Goal: Transaction & Acquisition: Purchase product/service

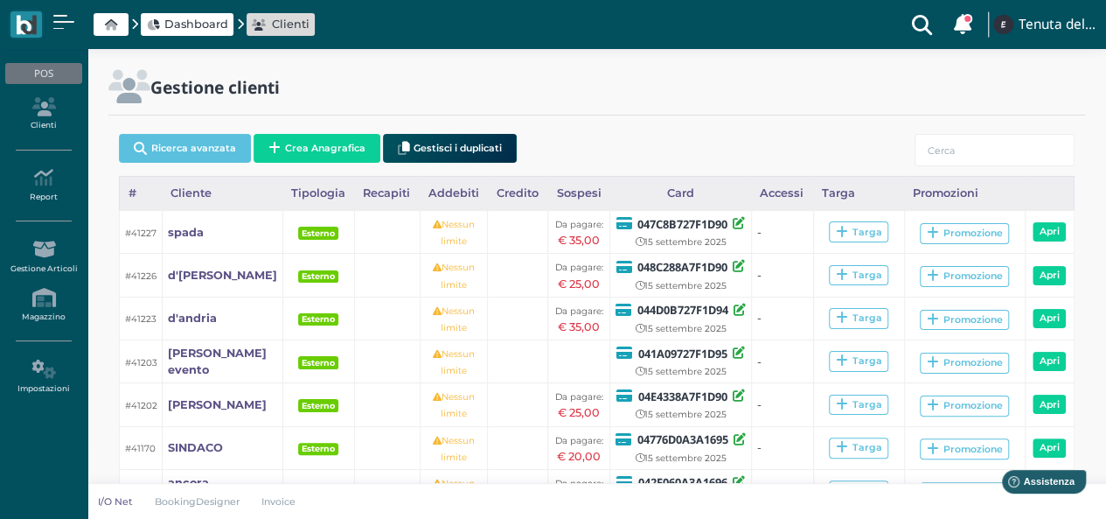
click at [199, 28] on span "Dashboard" at bounding box center [196, 24] width 64 height 17
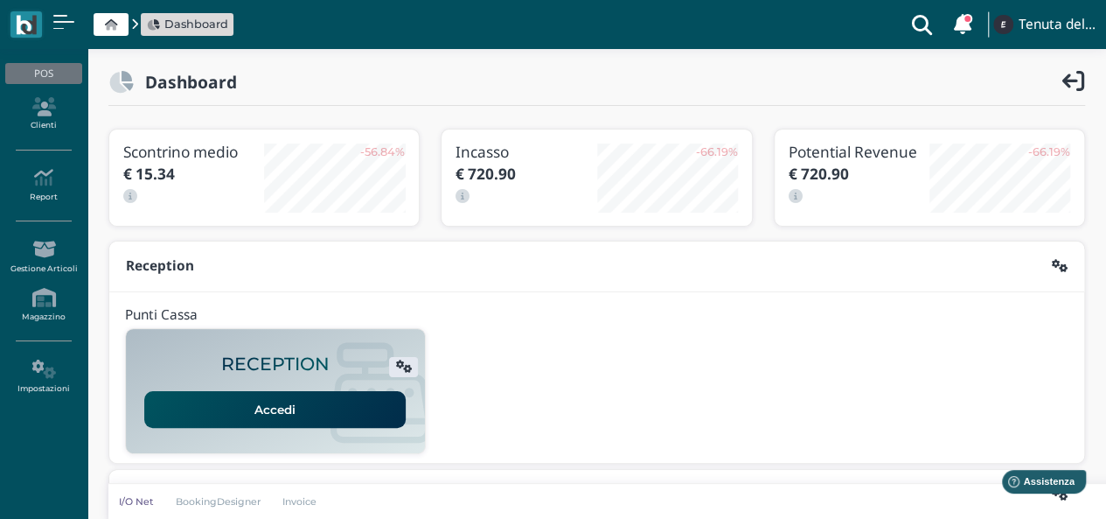
click at [280, 419] on link "Accedi" at bounding box center [274, 409] width 261 height 37
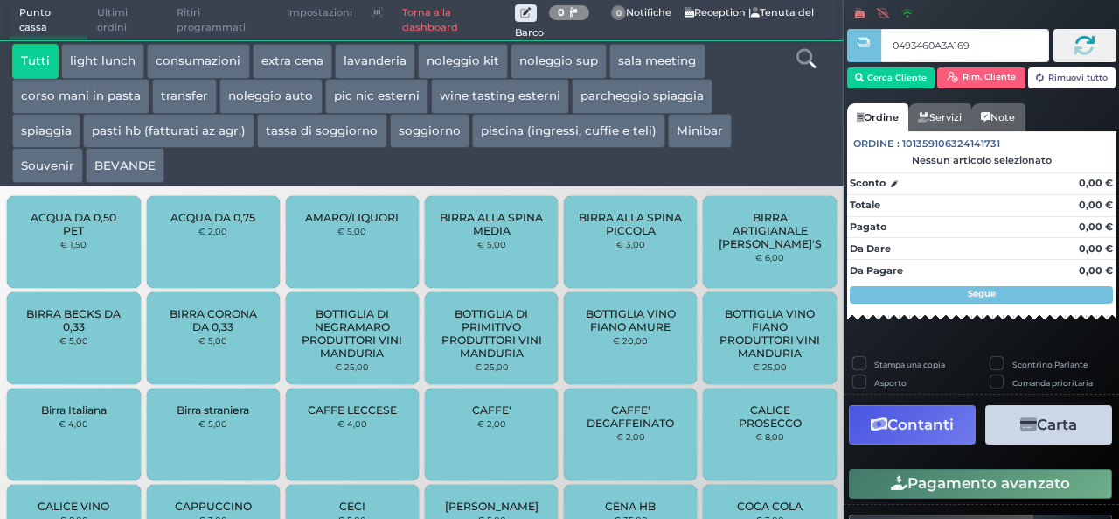
type input "0493460A3A1695"
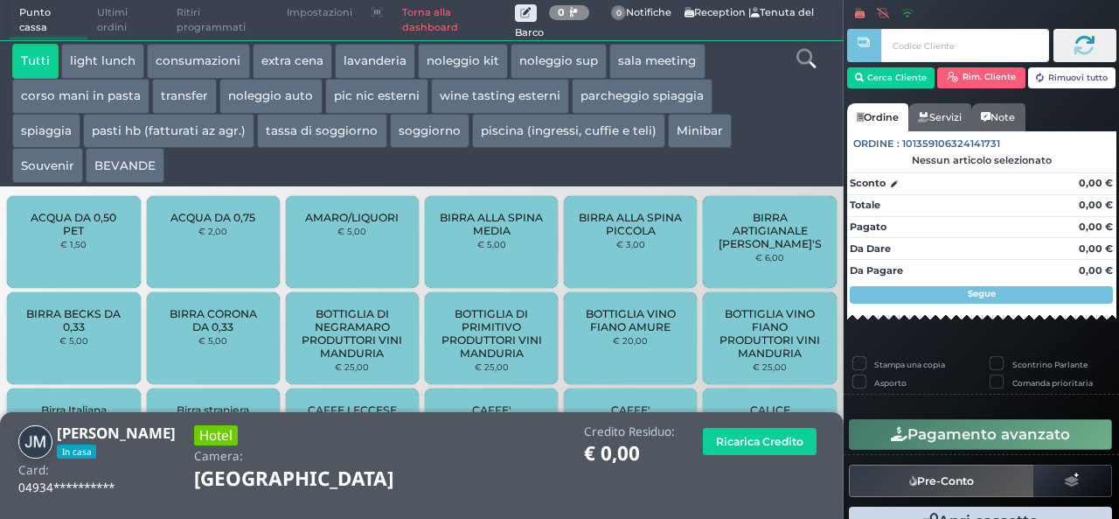
click at [292, 59] on button "extra cena" at bounding box center [293, 61] width 80 height 35
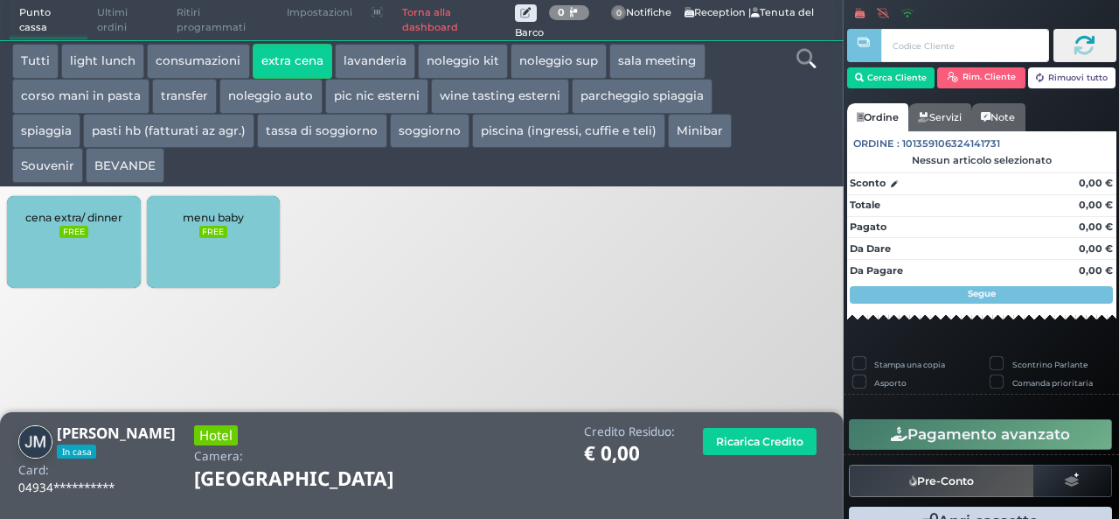
click at [554, 139] on button "piscina (ingressi, cuffie e teli)" at bounding box center [568, 131] width 193 height 35
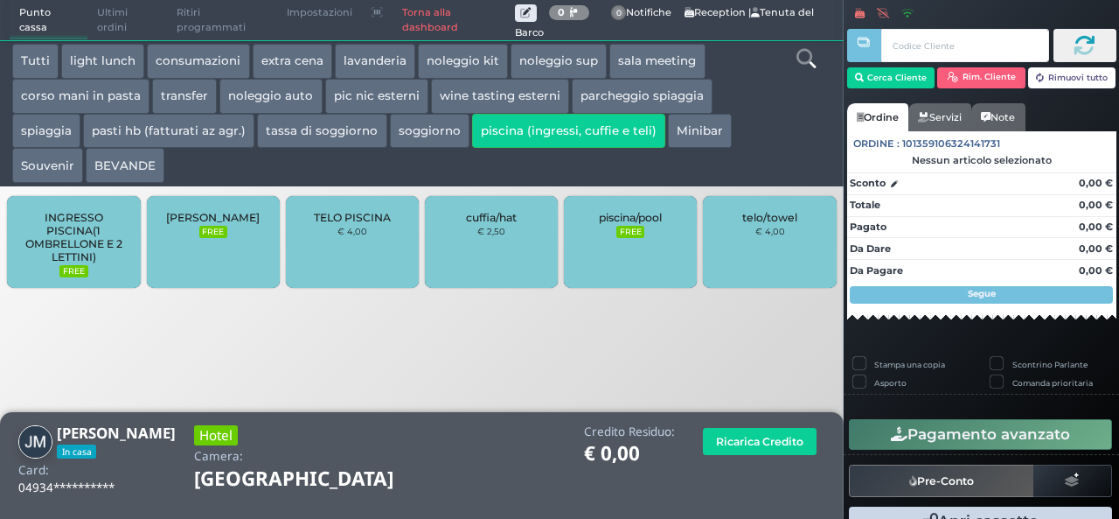
click at [348, 270] on div "TELO PISCINA € 4,00" at bounding box center [352, 242] width 133 height 92
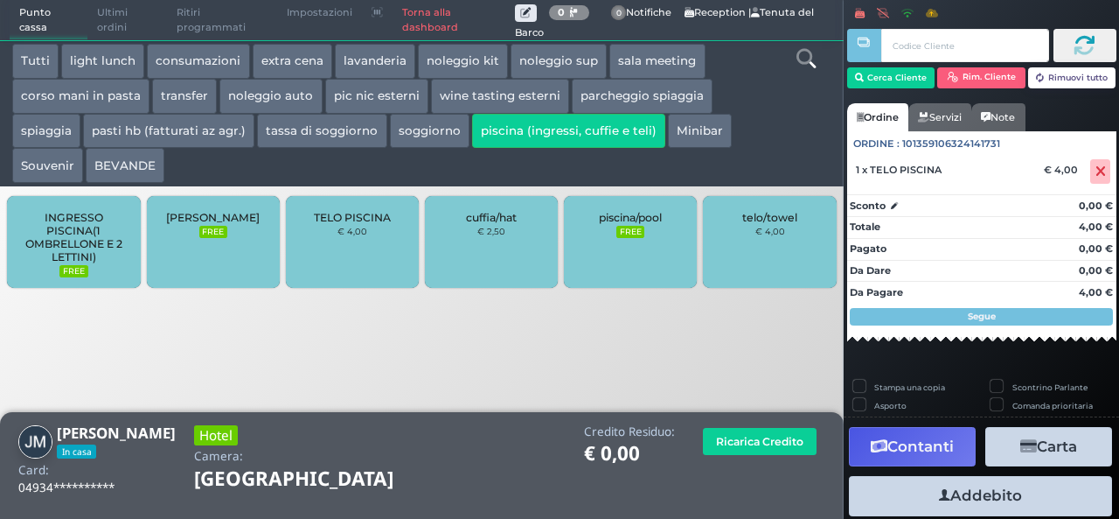
click at [348, 270] on div "TELO PISCINA € 4,00" at bounding box center [352, 242] width 133 height 92
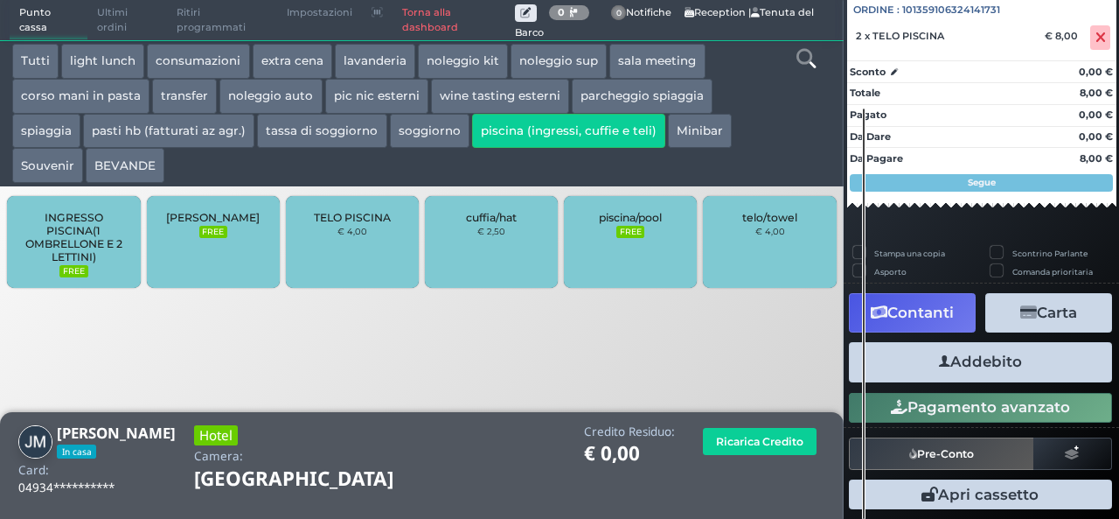
scroll to position [193, 0]
click at [939, 362] on icon "button" at bounding box center [944, 361] width 11 height 18
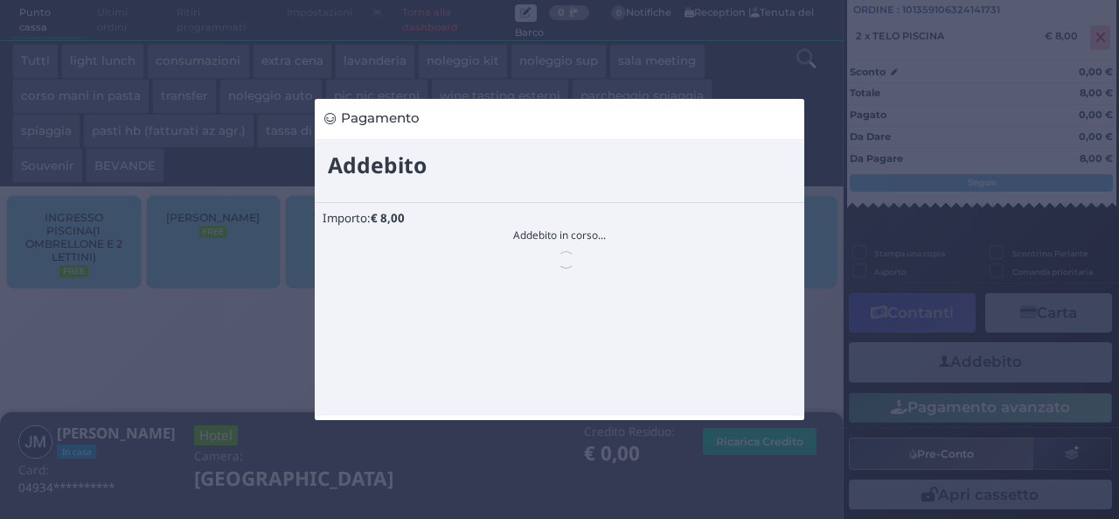
scroll to position [0, 0]
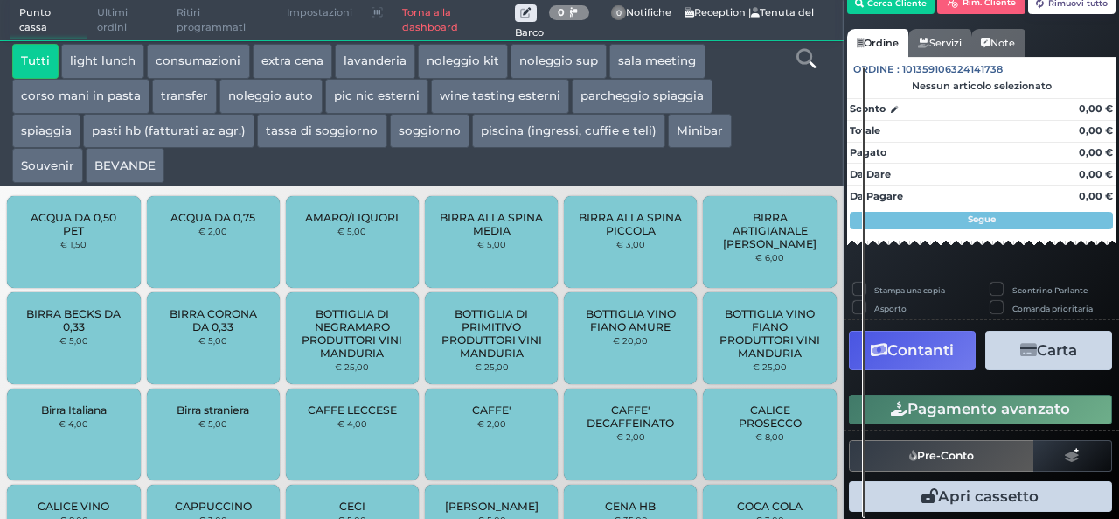
scroll to position [110, 0]
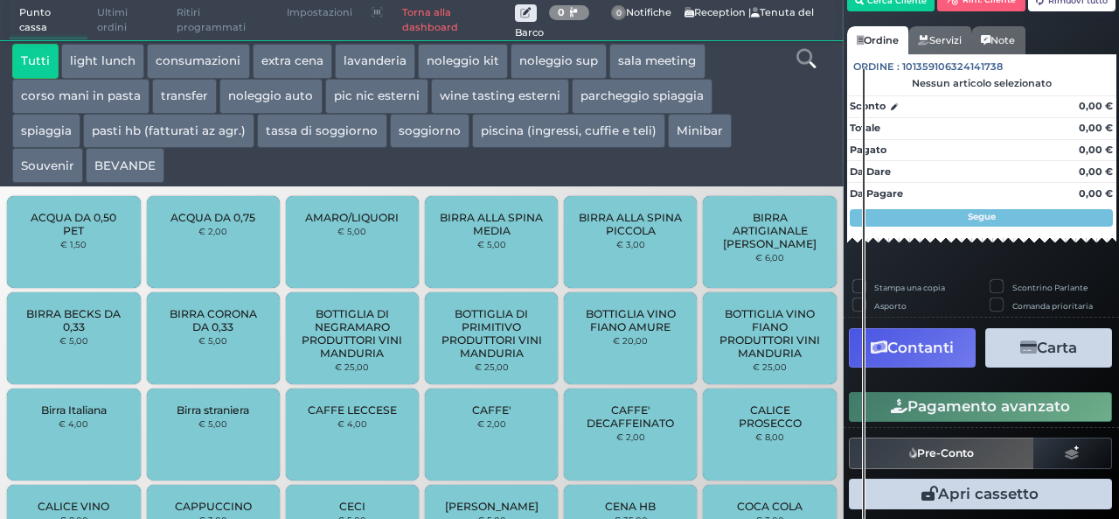
drag, startPoint x: 922, startPoint y: 387, endPoint x: 1118, endPoint y: 352, distance: 199.8
click at [955, 400] on div "Pagamento avanzato" at bounding box center [981, 405] width 275 height 39
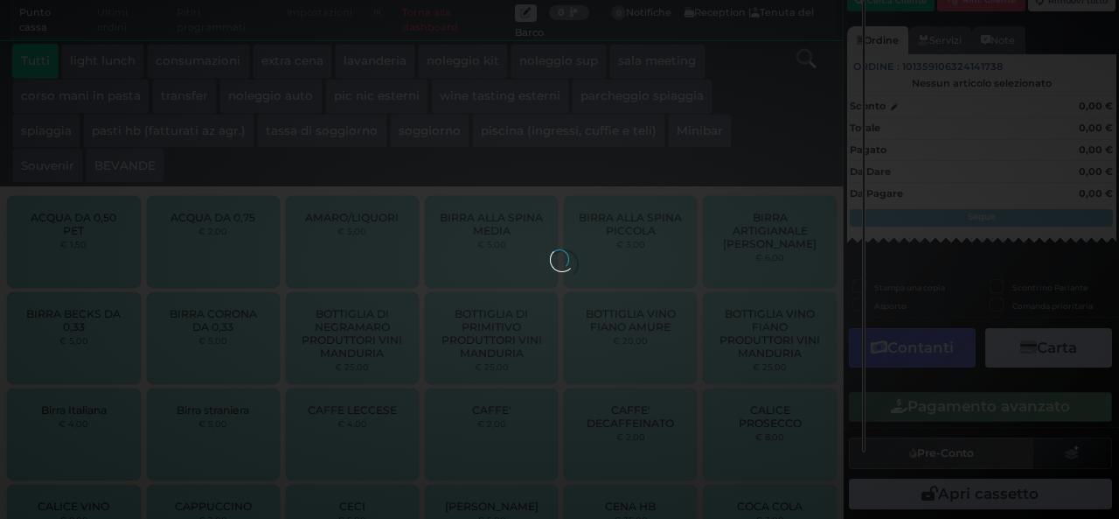
scroll to position [0, 0]
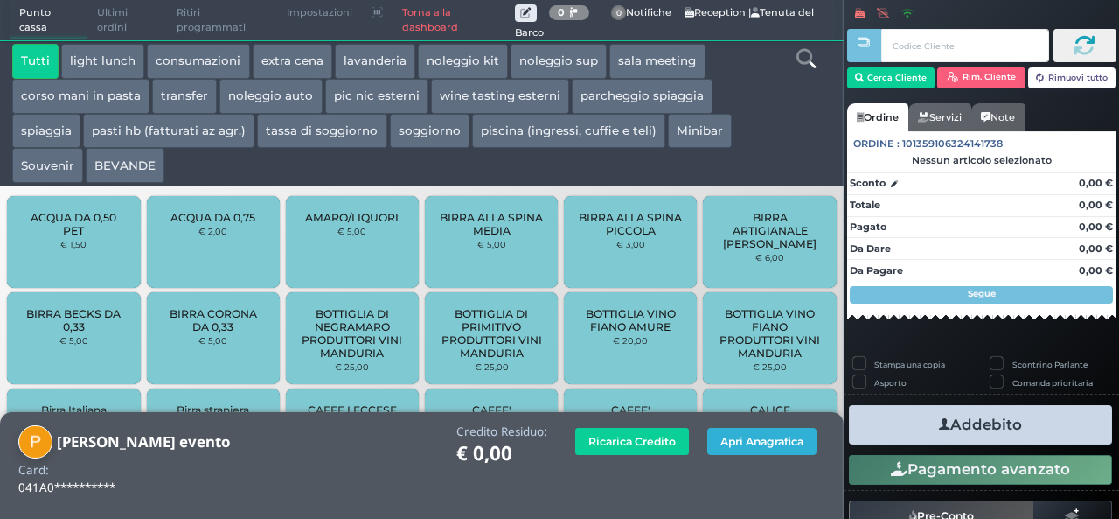
click at [752, 441] on button "Apri Anagrafica" at bounding box center [761, 441] width 109 height 27
click at [774, 436] on button "Apri Anagrafica" at bounding box center [761, 441] width 109 height 27
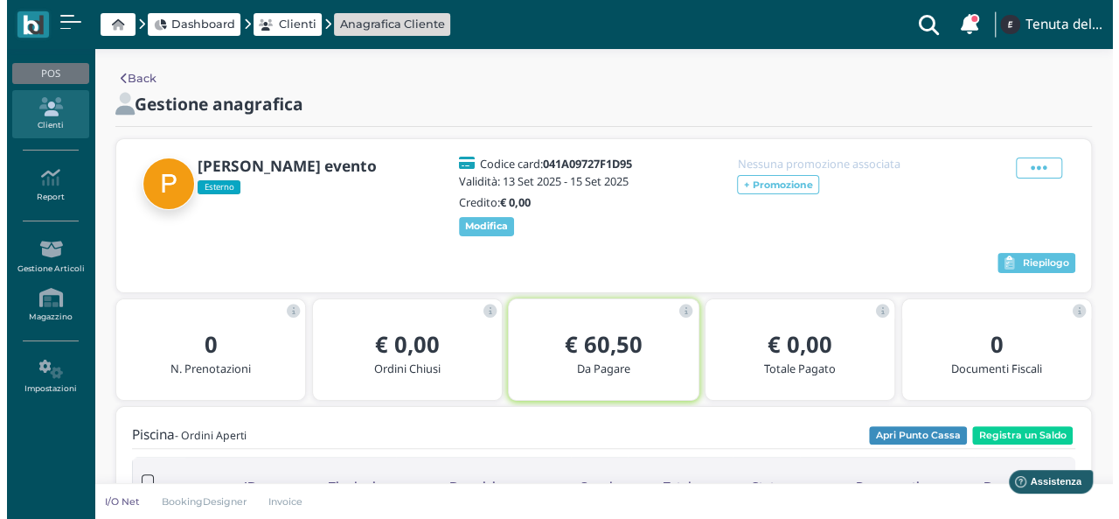
scroll to position [87, 0]
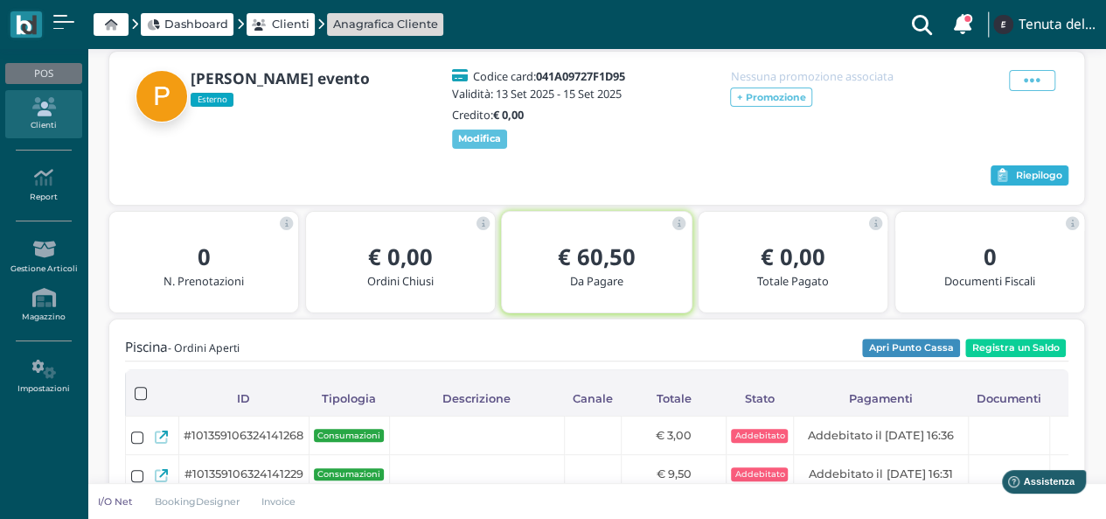
click at [1025, 172] on span "Riepilogo" at bounding box center [1039, 176] width 46 height 12
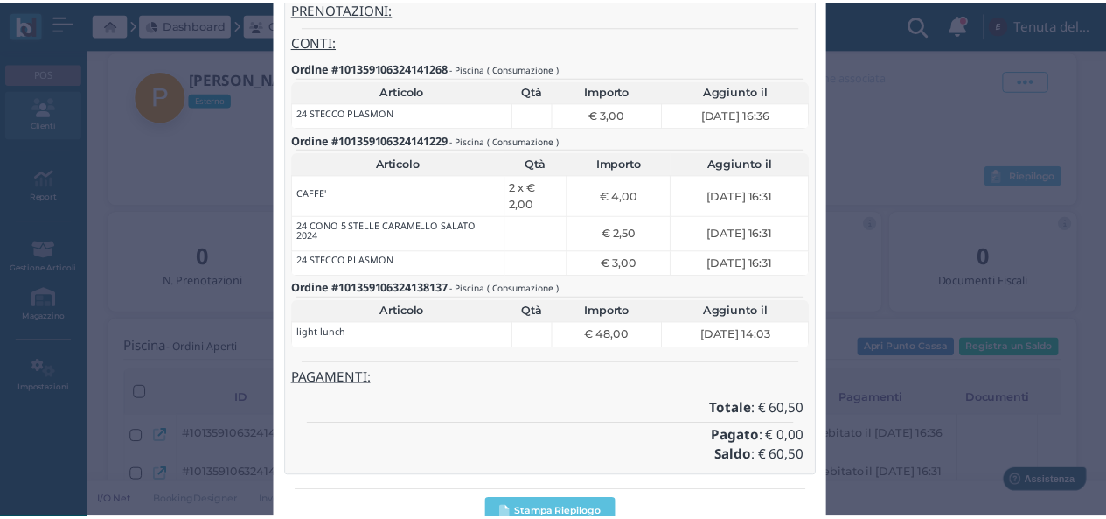
scroll to position [0, 0]
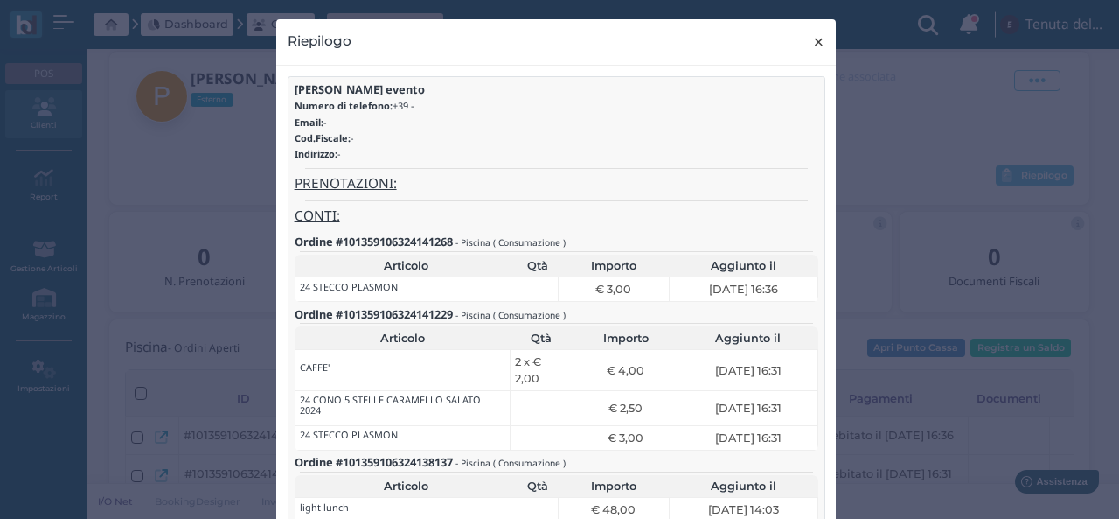
click at [813, 41] on span "×" at bounding box center [818, 42] width 13 height 23
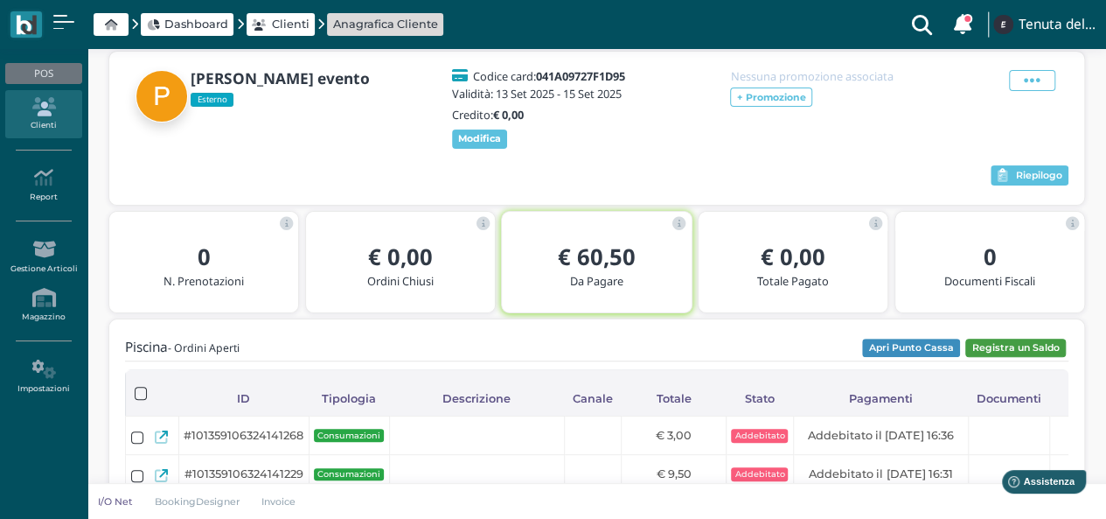
click at [1011, 347] on button "Registra un Saldo" at bounding box center [1015, 347] width 101 height 19
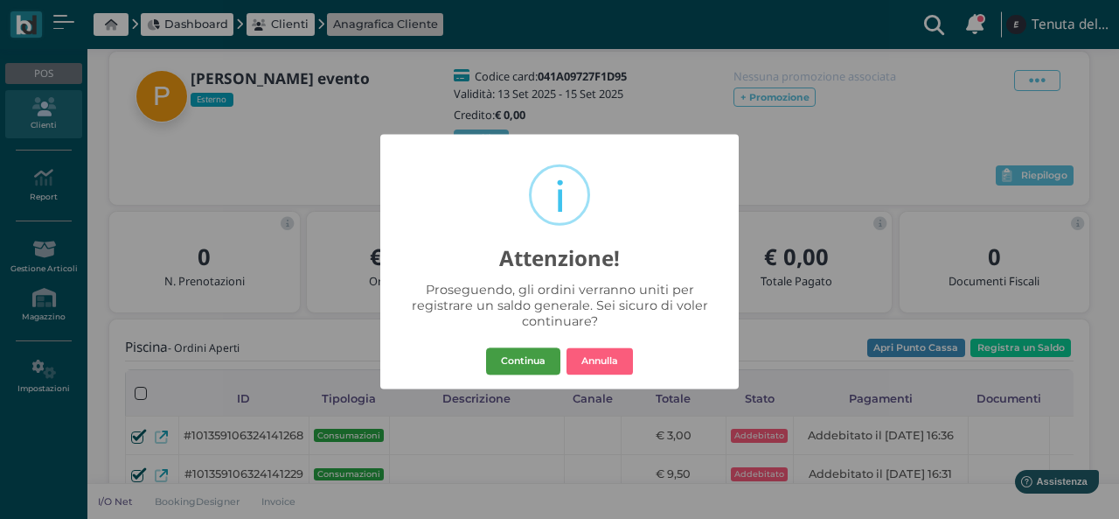
click at [533, 355] on button "Continua" at bounding box center [523, 361] width 74 height 28
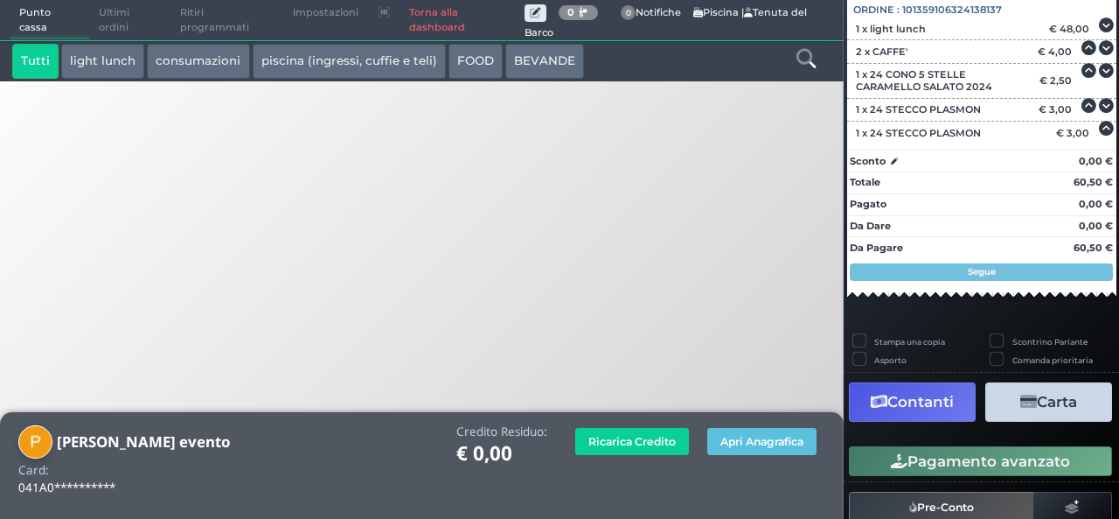
scroll to position [212, 0]
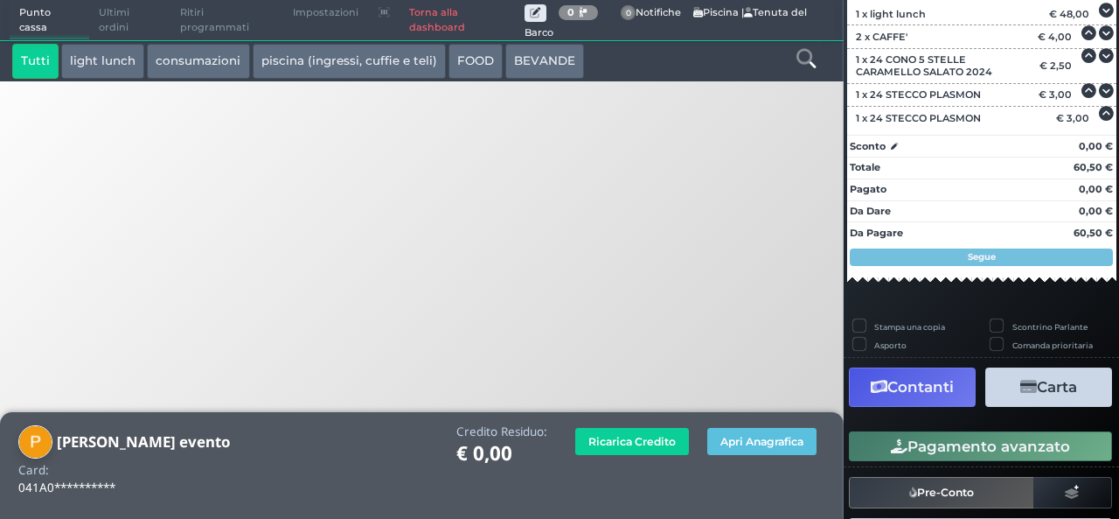
click at [1014, 393] on button "Carta" at bounding box center [1048, 386] width 127 height 39
click at [1020, 385] on icon "button" at bounding box center [1028, 386] width 17 height 15
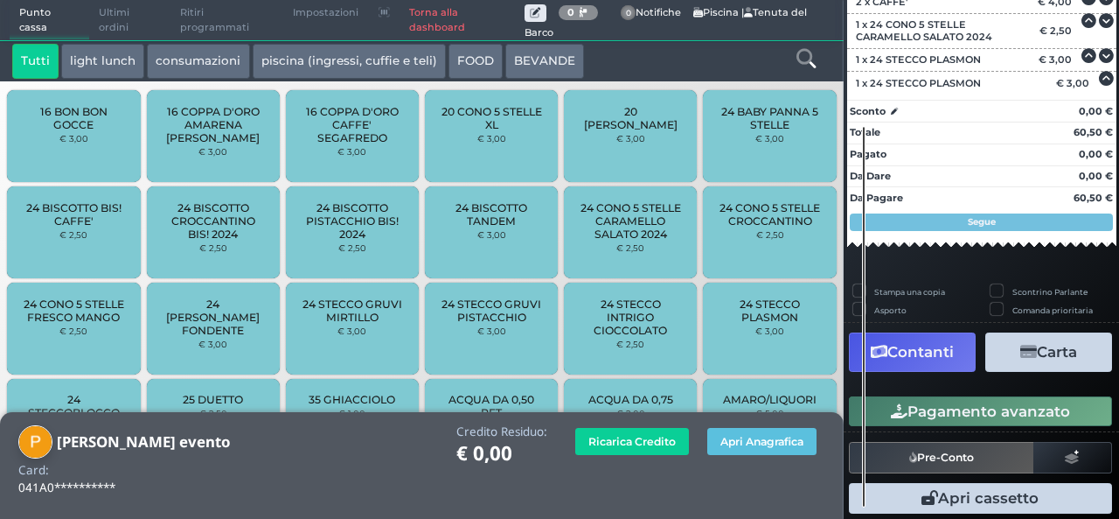
scroll to position [268, 0]
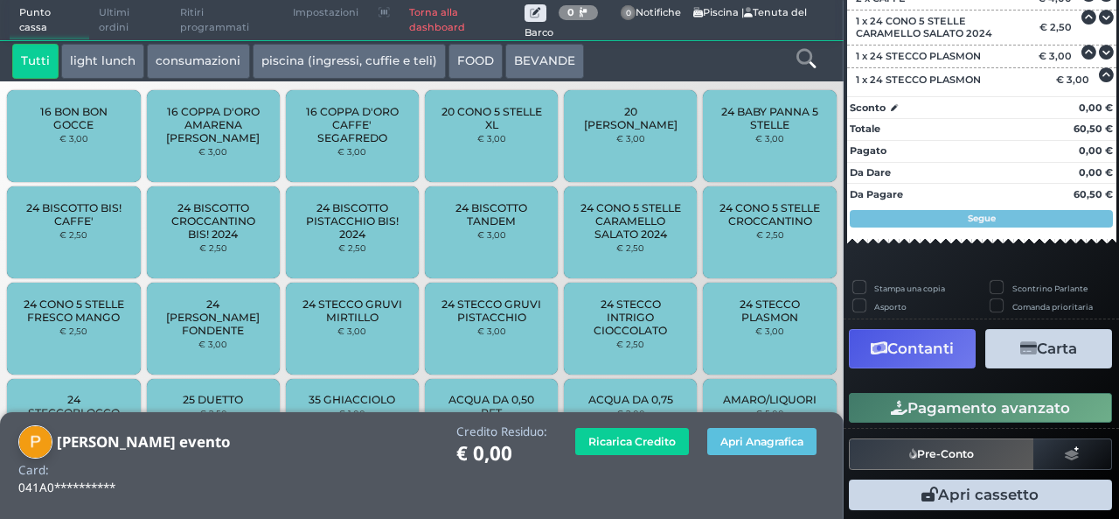
click at [1014, 335] on button "Carta" at bounding box center [1048, 348] width 127 height 39
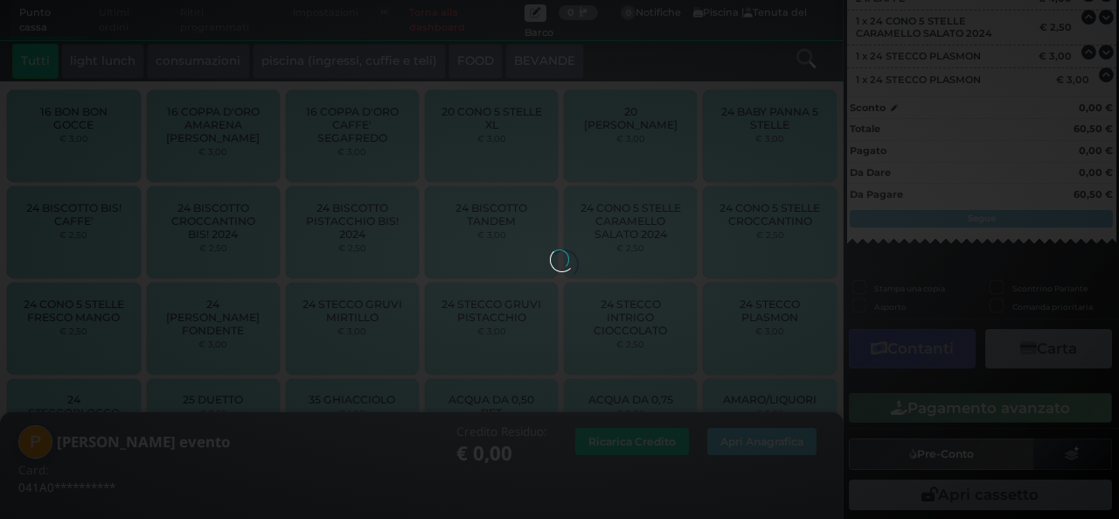
scroll to position [196, 0]
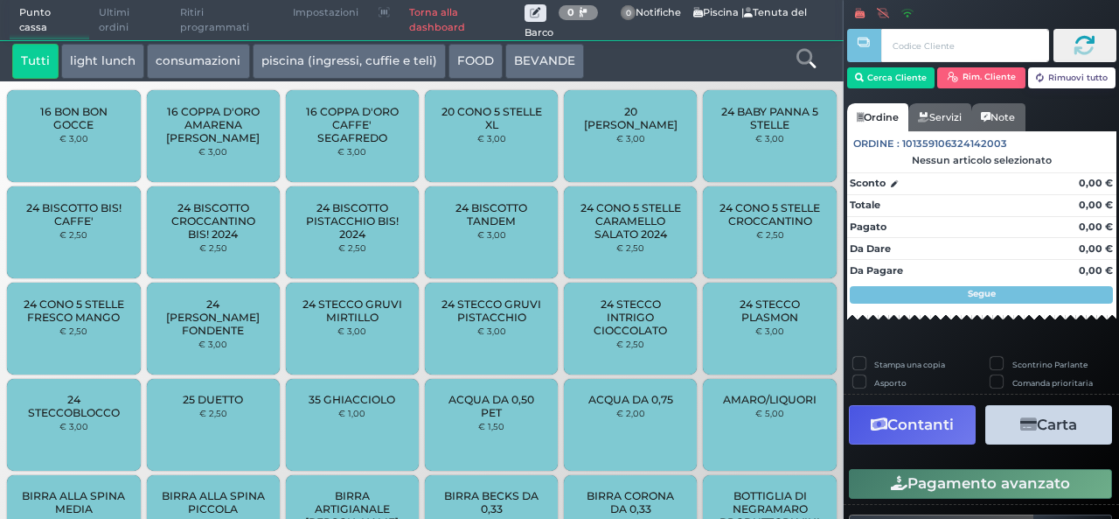
click at [387, 247] on div "24 BISCOTTO PISTACCHIO BIS! 2024 € 2,50" at bounding box center [352, 232] width 133 height 92
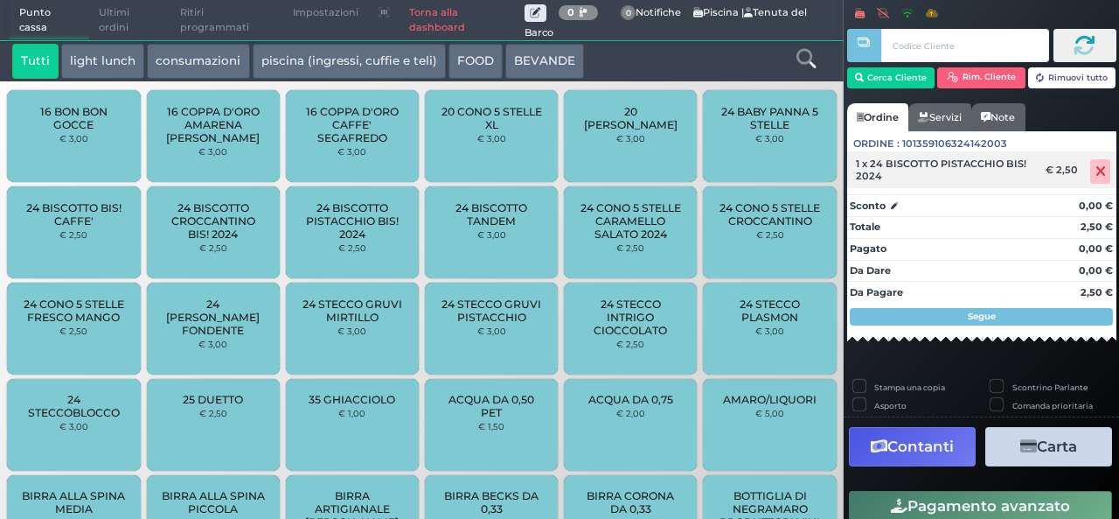
click at [1095, 160] on span at bounding box center [1100, 171] width 20 height 24
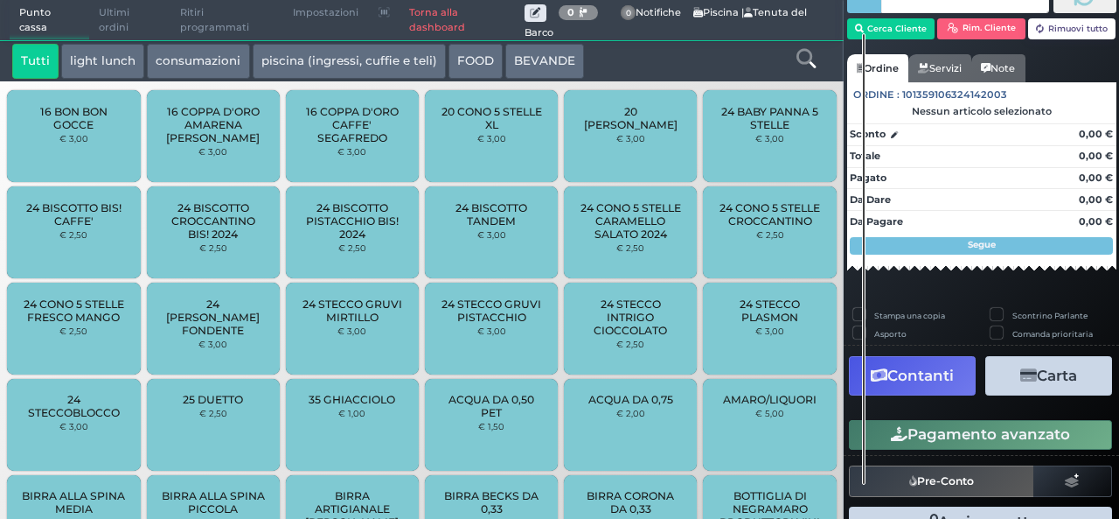
scroll to position [47, 0]
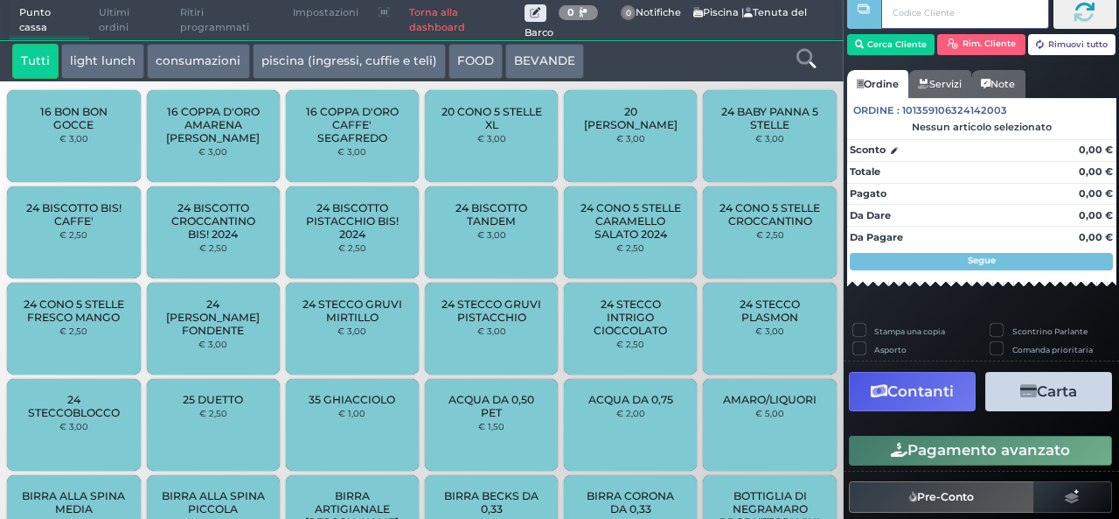
click at [932, 17] on input "text" at bounding box center [964, 12] width 167 height 33
click at [804, 45] on link at bounding box center [806, 56] width 19 height 25
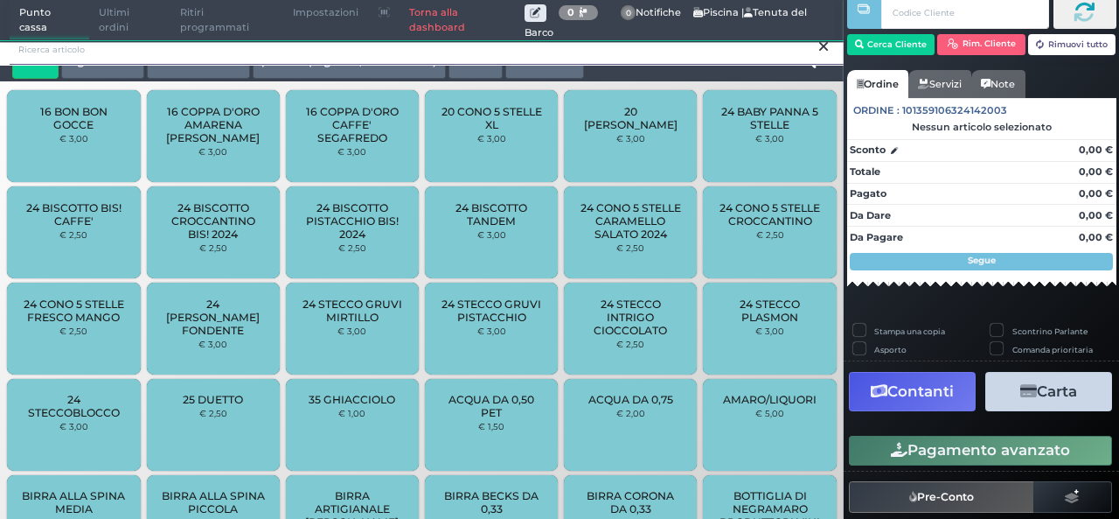
scroll to position [0, 0]
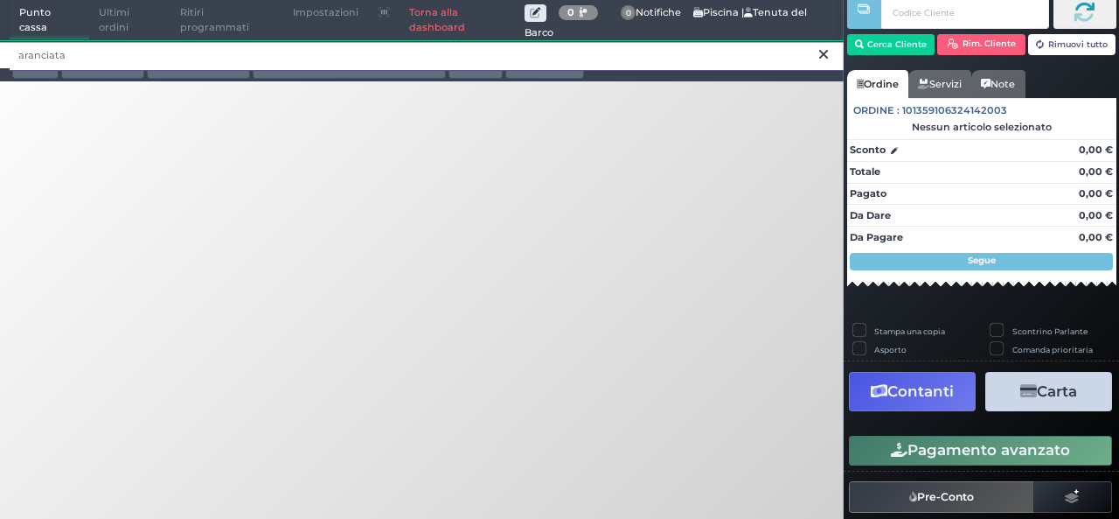
type input "aranciata"
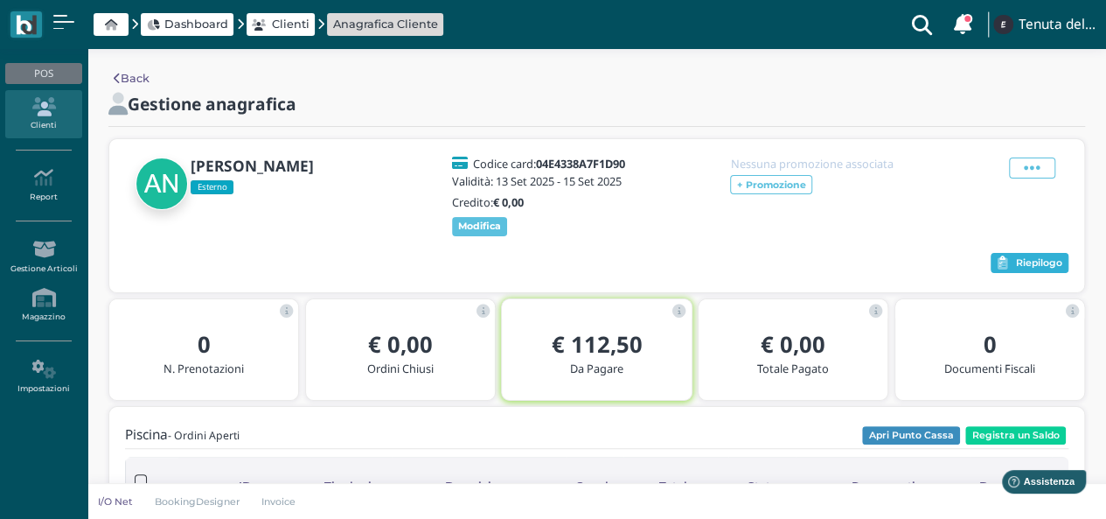
click at [1035, 255] on button "Riepilogo" at bounding box center [1030, 263] width 78 height 21
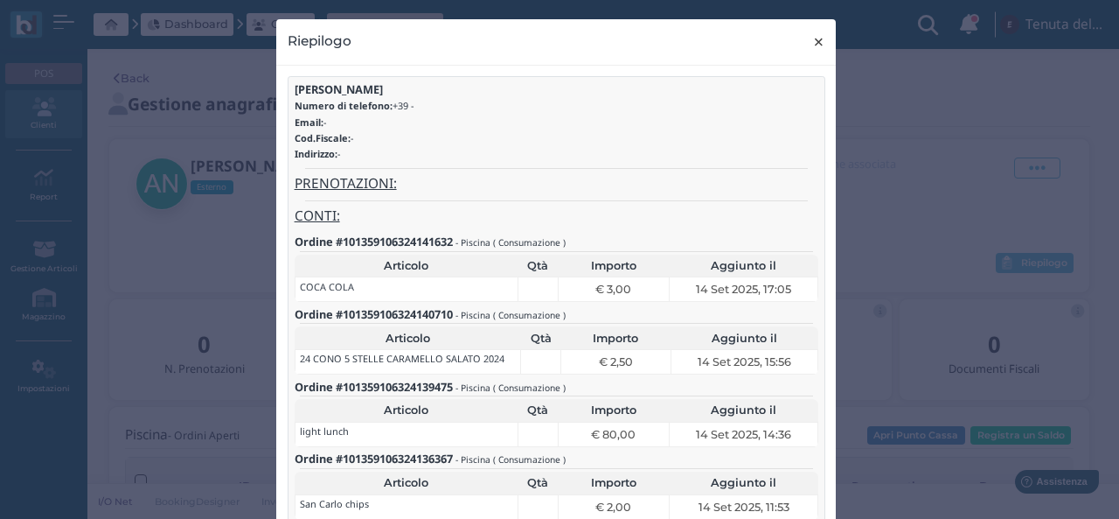
click at [803, 32] on button "× close" at bounding box center [819, 41] width 36 height 45
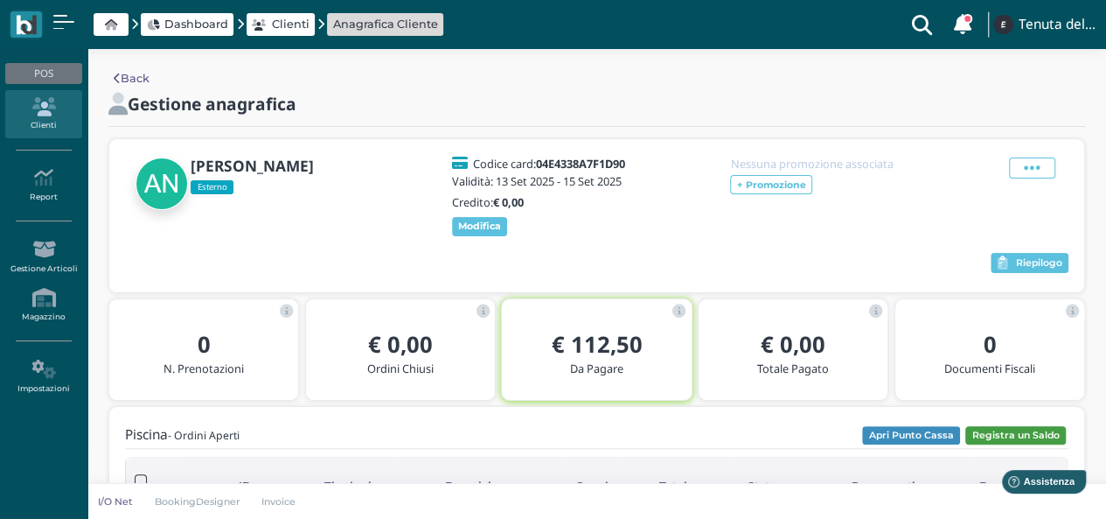
click at [1015, 430] on button "Registra un Saldo" at bounding box center [1015, 435] width 101 height 19
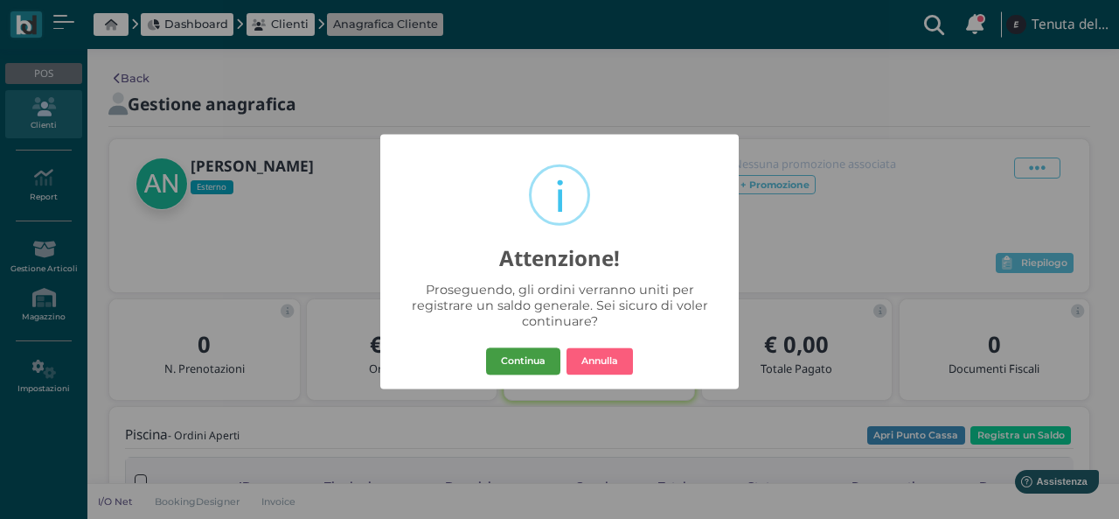
click at [528, 352] on button "Continua" at bounding box center [523, 361] width 74 height 28
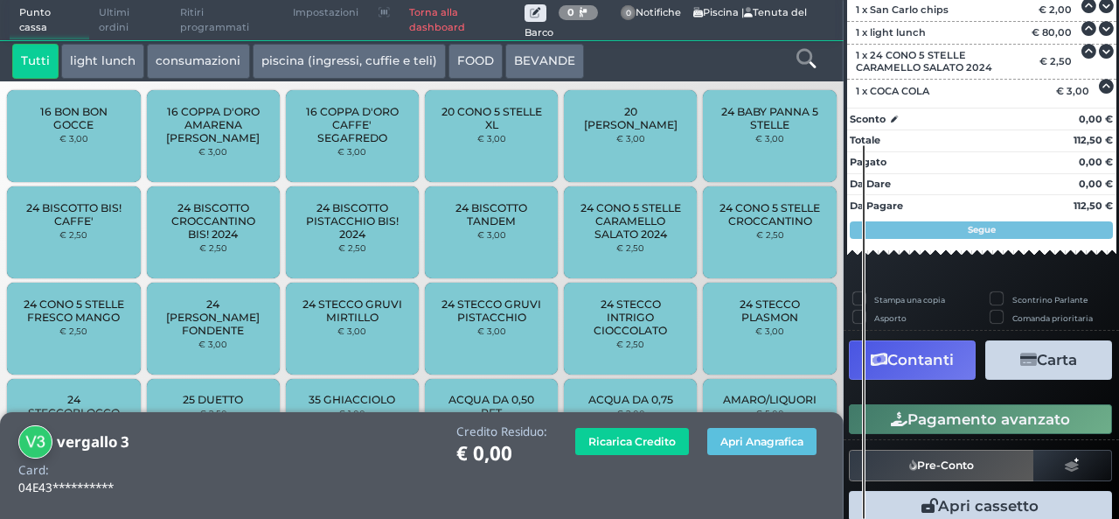
scroll to position [285, 0]
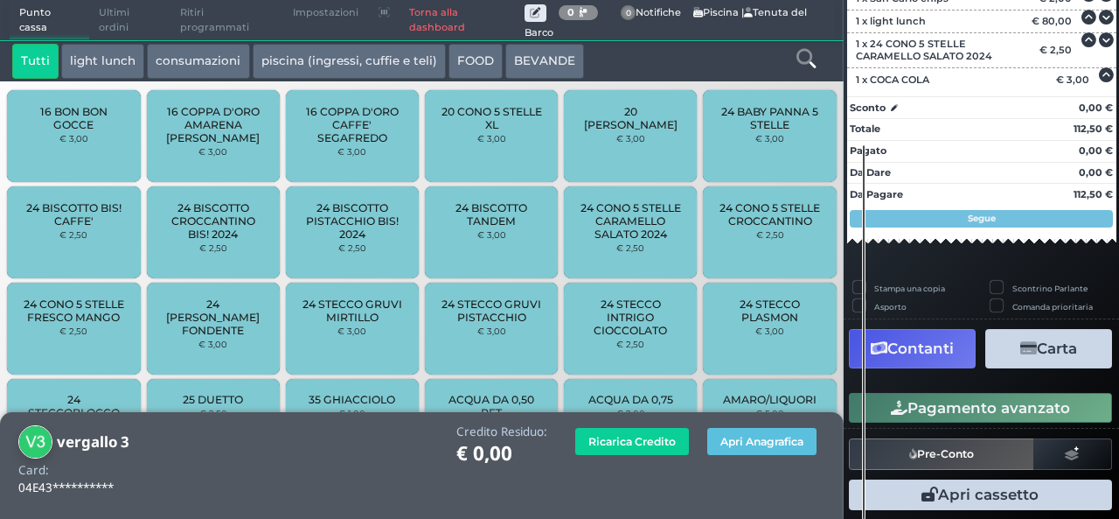
click at [909, 338] on button "Contanti" at bounding box center [912, 348] width 127 height 39
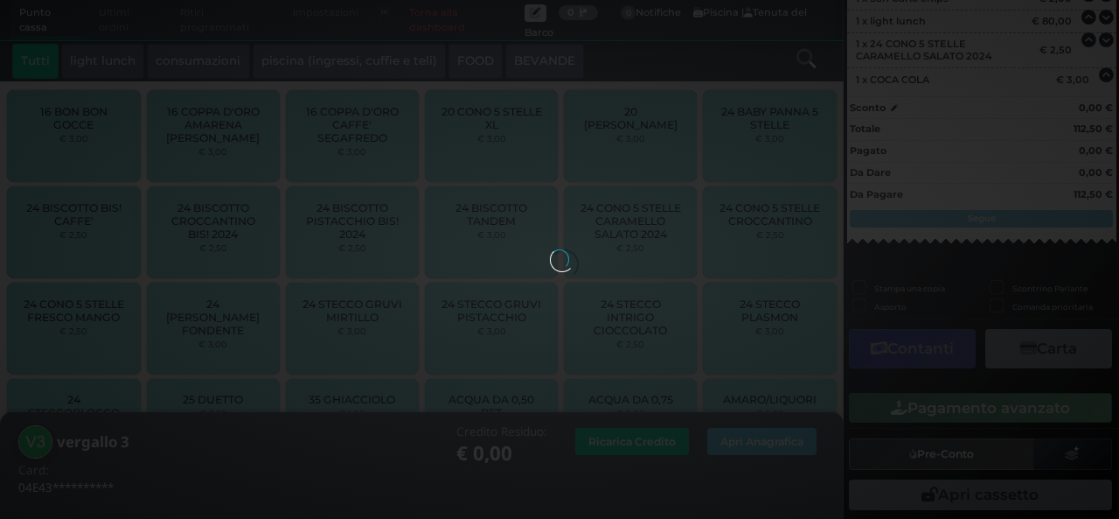
scroll to position [213, 0]
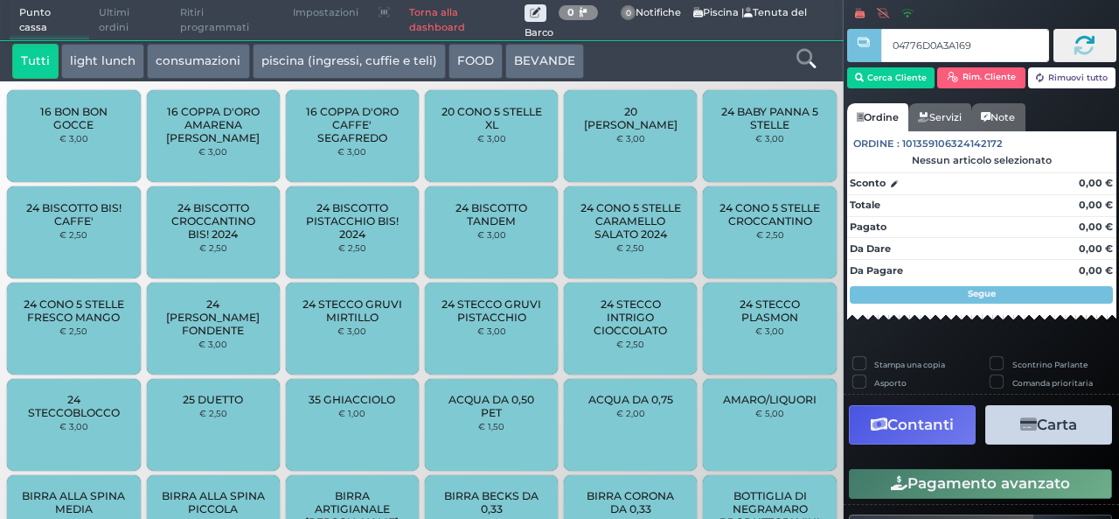
type input "04776D0A3A1695"
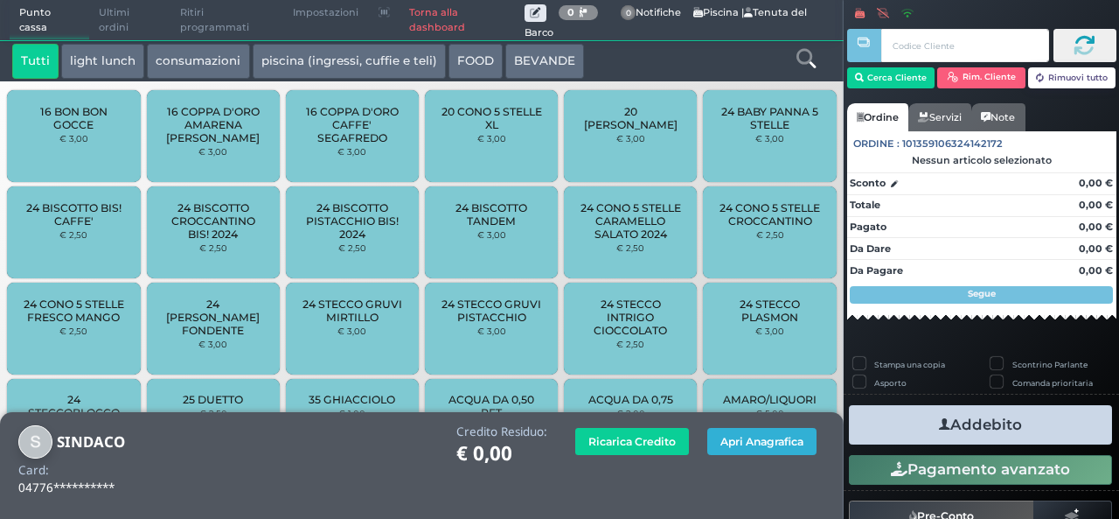
click at [774, 448] on button "Apri Anagrafica" at bounding box center [761, 441] width 109 height 27
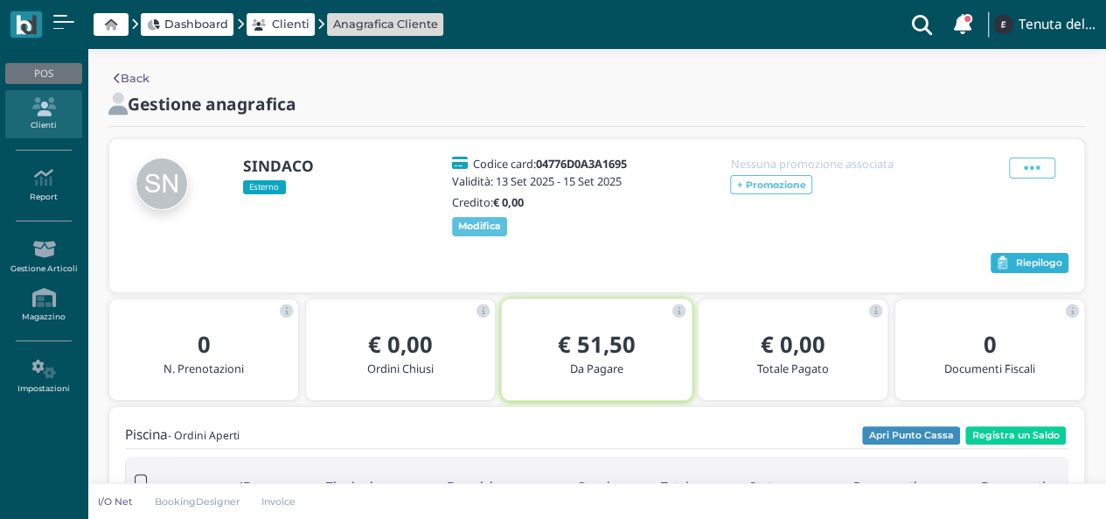
click at [1042, 263] on span "Riepilogo" at bounding box center [1039, 263] width 46 height 12
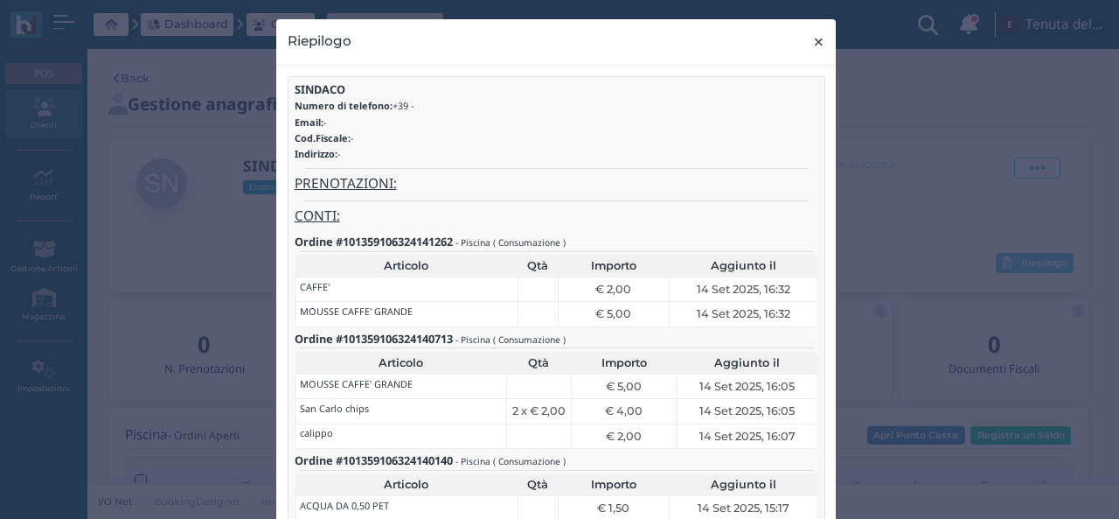
click at [812, 46] on span "×" at bounding box center [818, 42] width 13 height 23
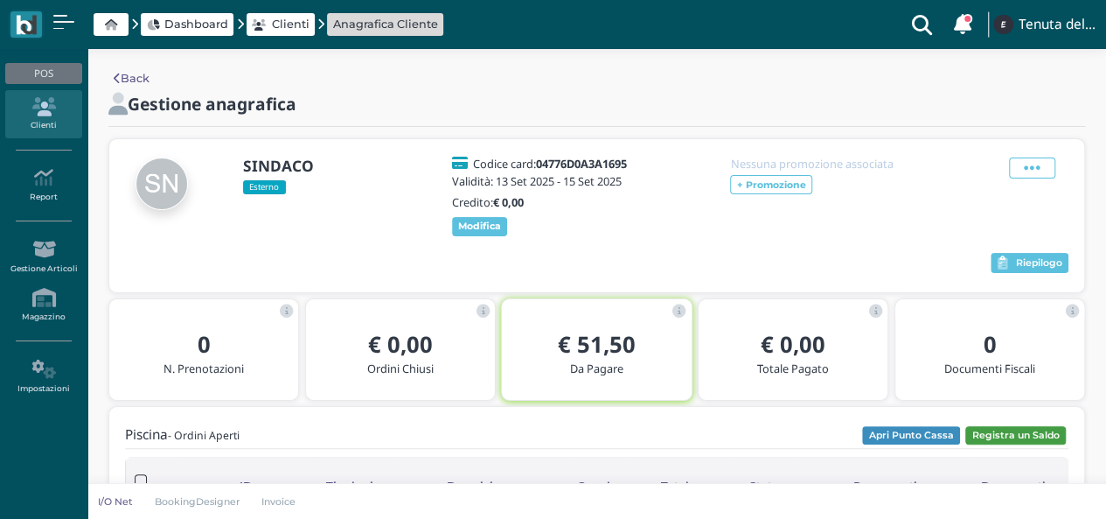
click at [1003, 430] on button "Registra un Saldo" at bounding box center [1015, 435] width 101 height 19
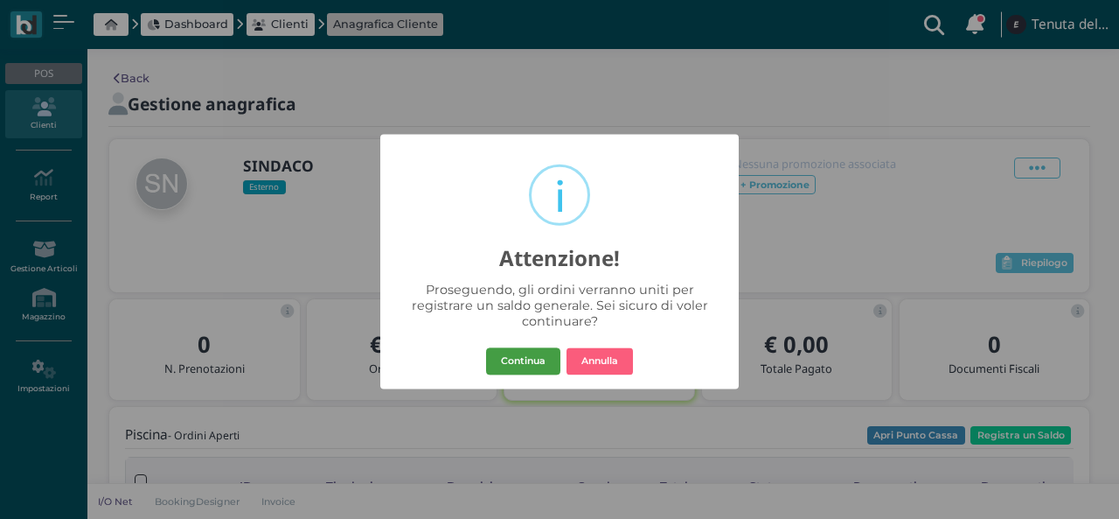
click at [554, 355] on button "Continua" at bounding box center [523, 361] width 74 height 28
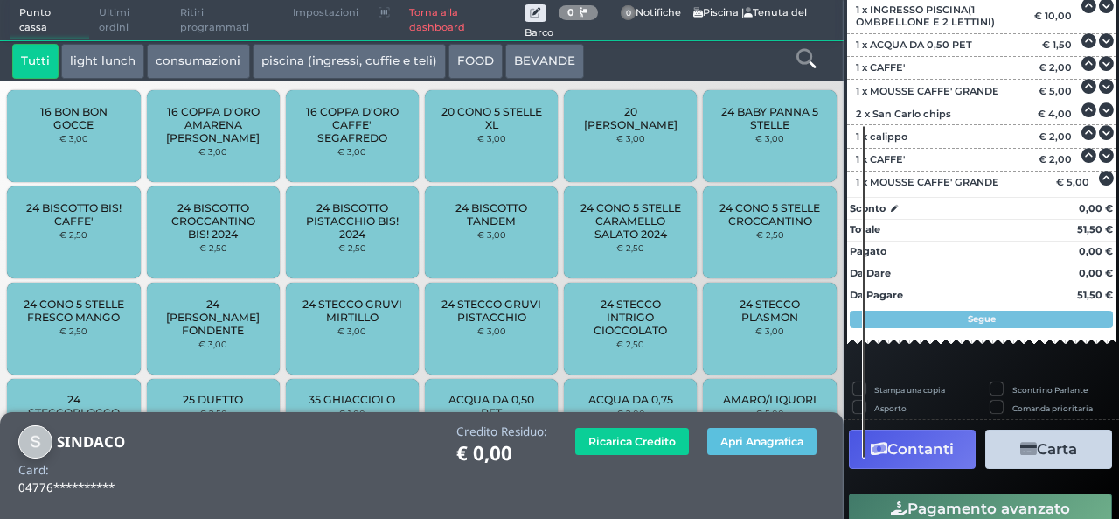
scroll to position [279, 0]
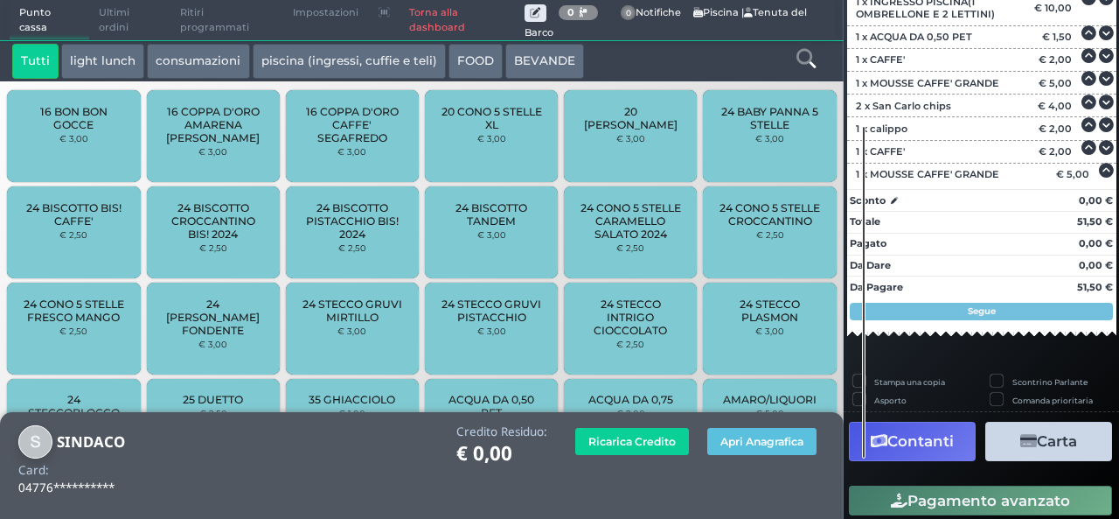
click at [900, 428] on button "Contanti" at bounding box center [912, 440] width 127 height 39
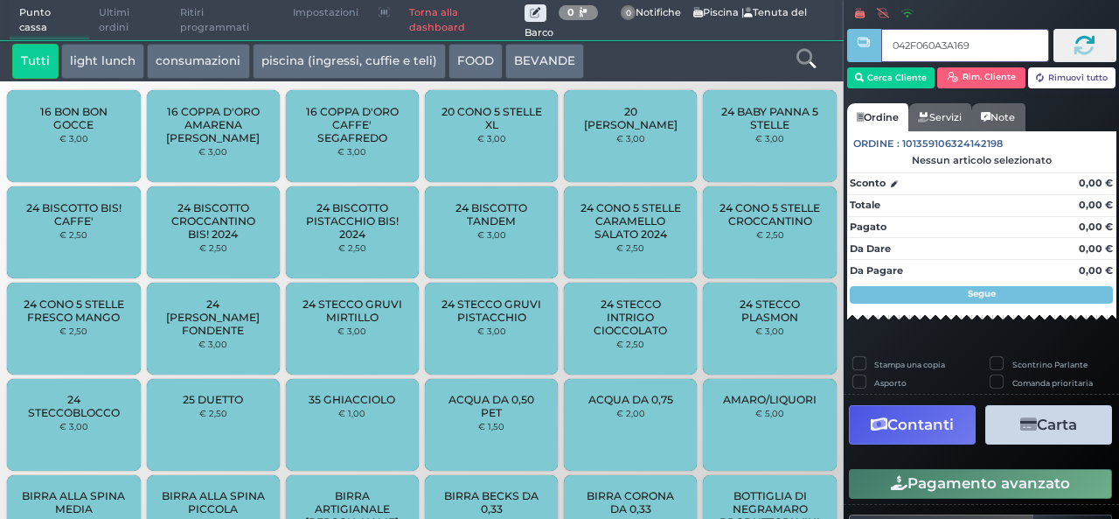
type input "042F060A3A1696"
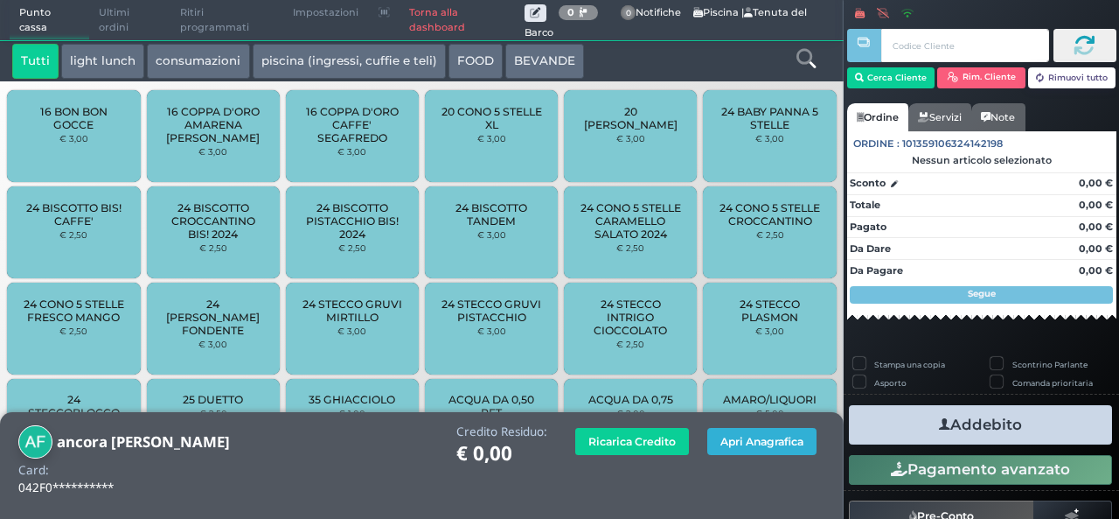
click at [742, 450] on button "Apri Anagrafica" at bounding box center [761, 441] width 109 height 27
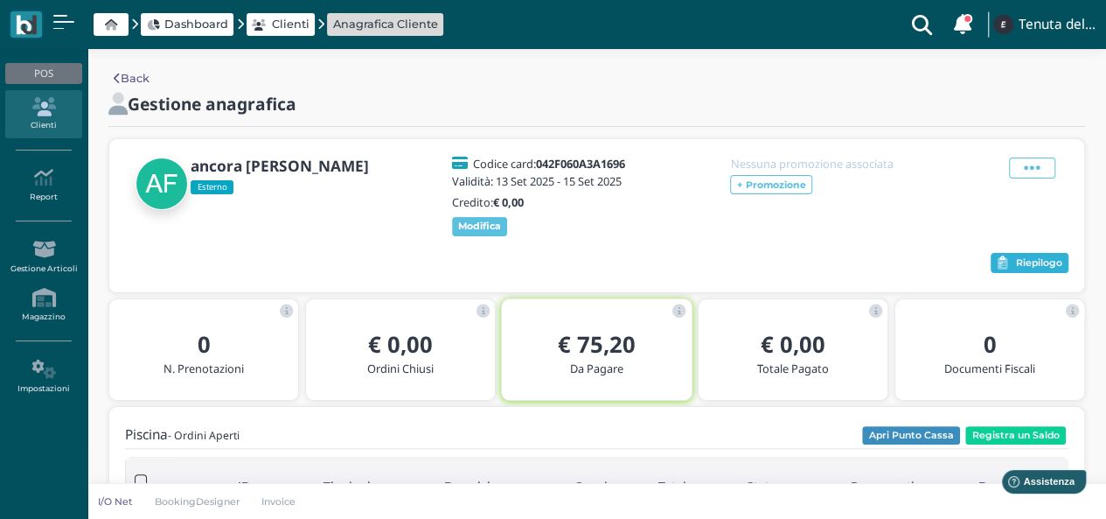
click at [1048, 263] on span "Riepilogo" at bounding box center [1039, 263] width 46 height 12
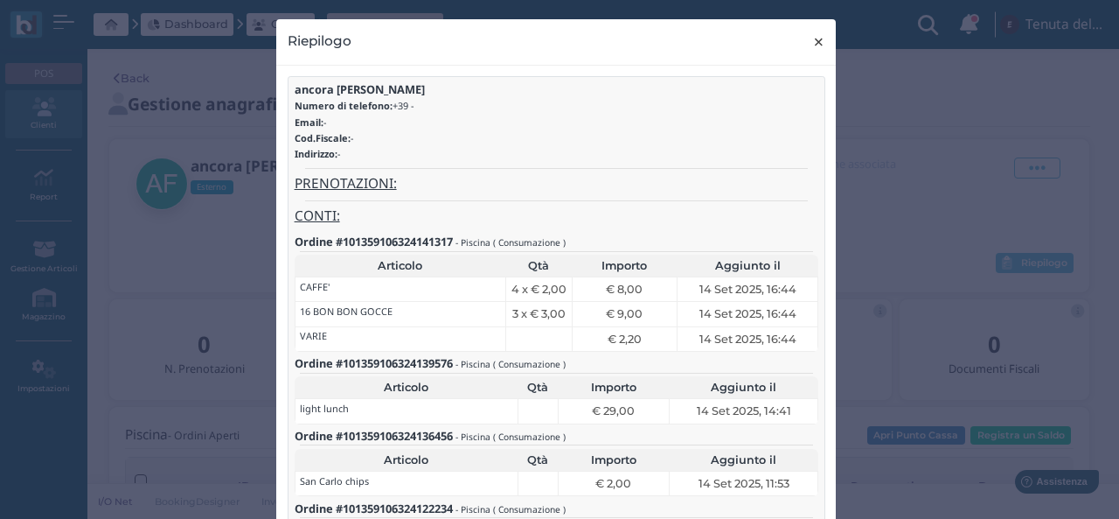
click at [812, 35] on span "×" at bounding box center [818, 42] width 13 height 23
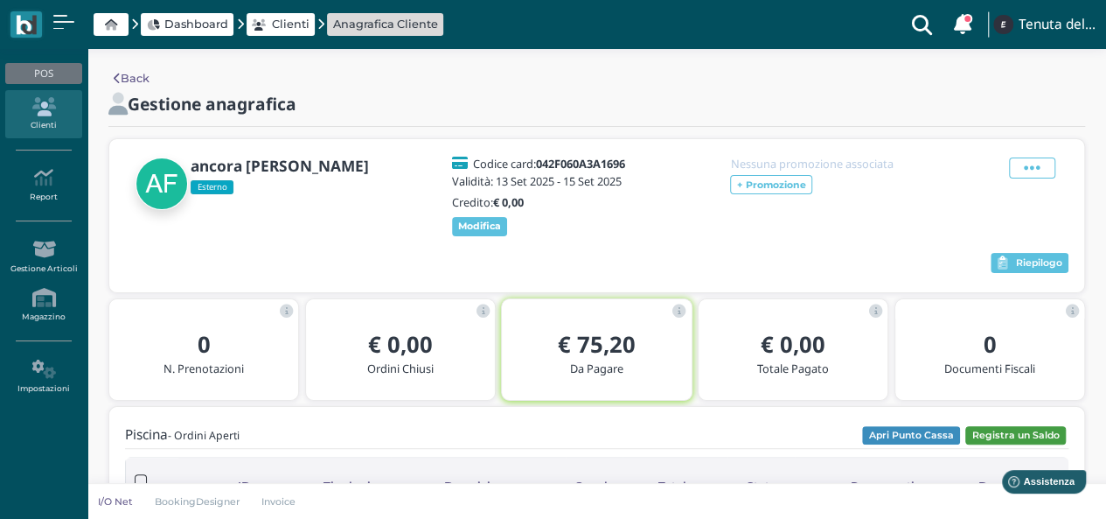
click at [1036, 436] on button "Registra un Saldo" at bounding box center [1015, 435] width 101 height 19
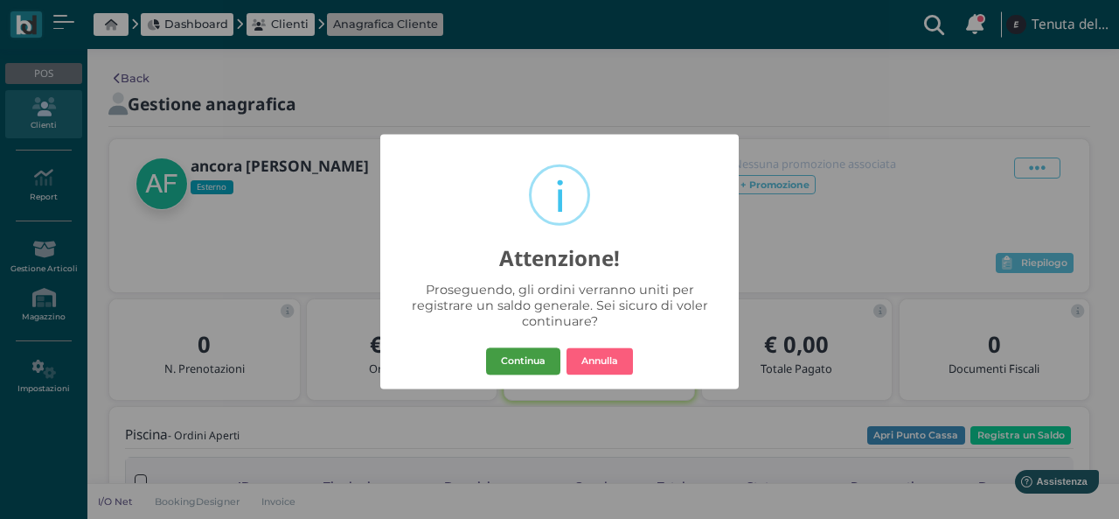
click at [508, 355] on button "Continua" at bounding box center [523, 361] width 74 height 28
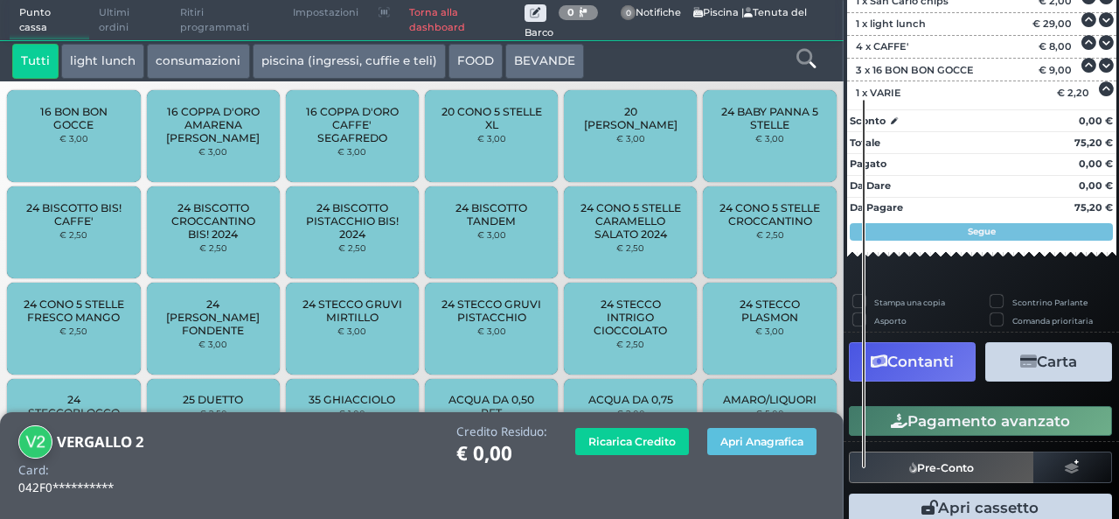
scroll to position [292, 0]
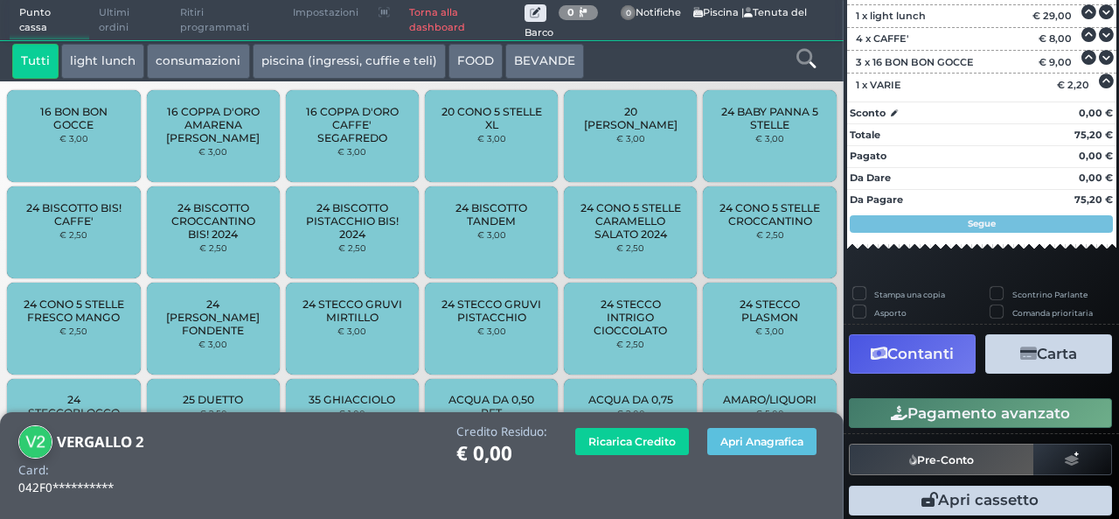
click at [1014, 368] on button "Carta" at bounding box center [1048, 353] width 127 height 39
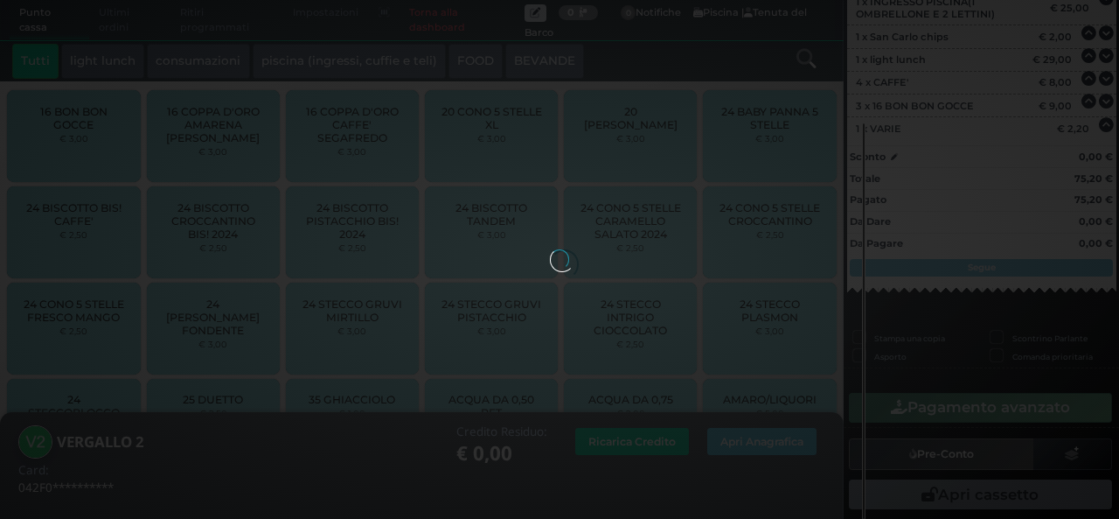
scroll to position [228, 0]
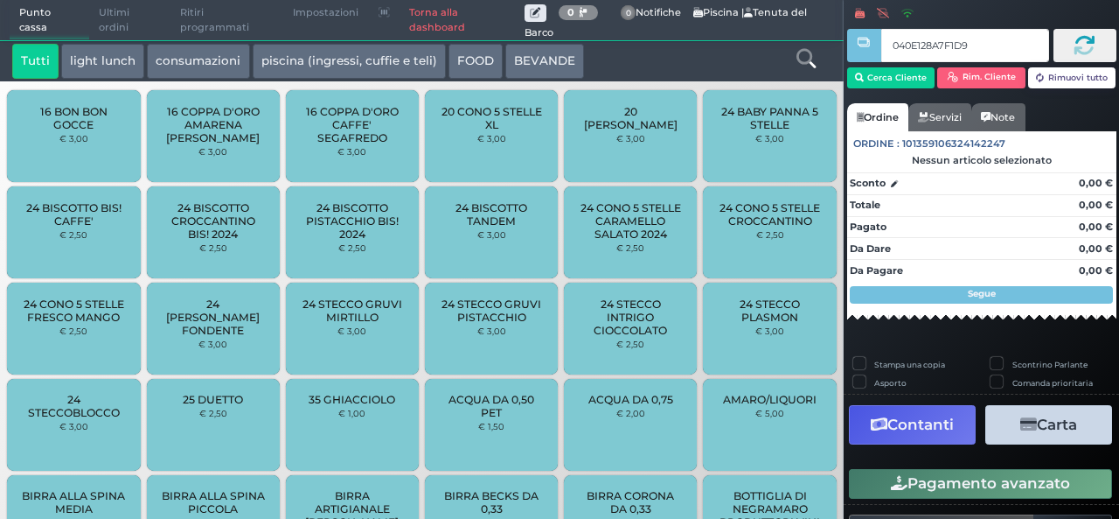
type input "040E128A7F1D95"
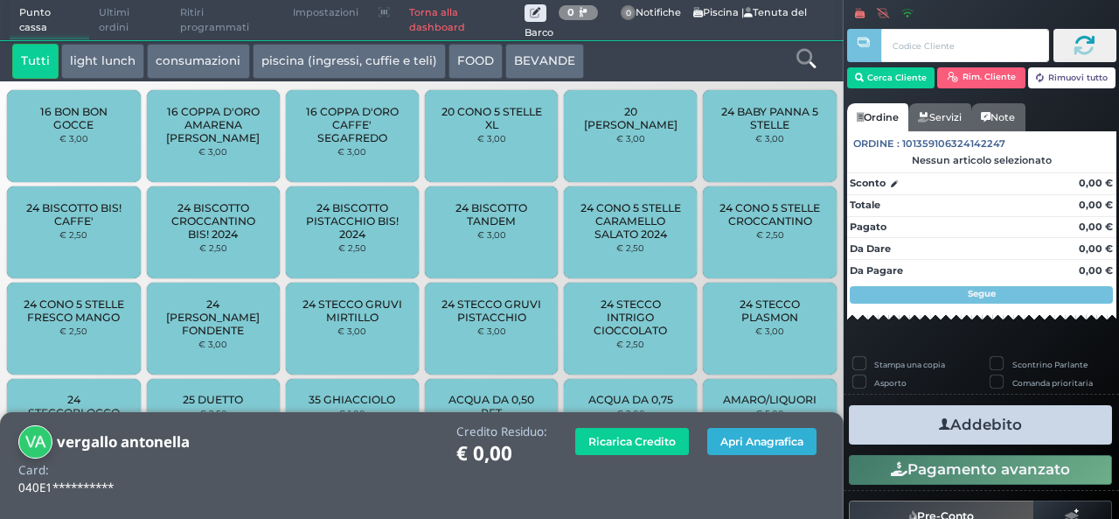
click at [727, 454] on button "Apri Anagrafica" at bounding box center [761, 441] width 109 height 27
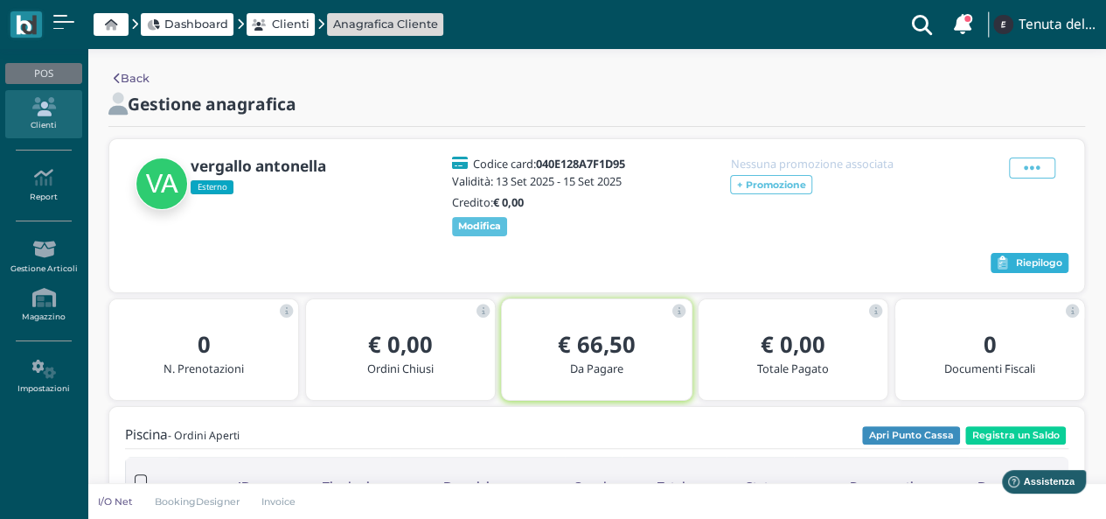
click at [1041, 262] on span "Riepilogo" at bounding box center [1039, 263] width 46 height 12
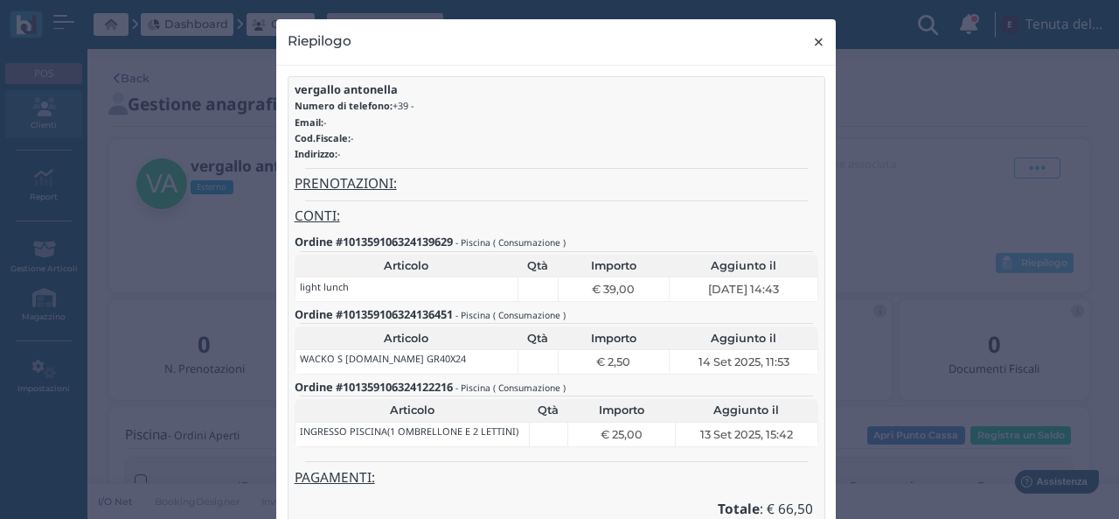
click at [817, 44] on span "×" at bounding box center [818, 42] width 13 height 23
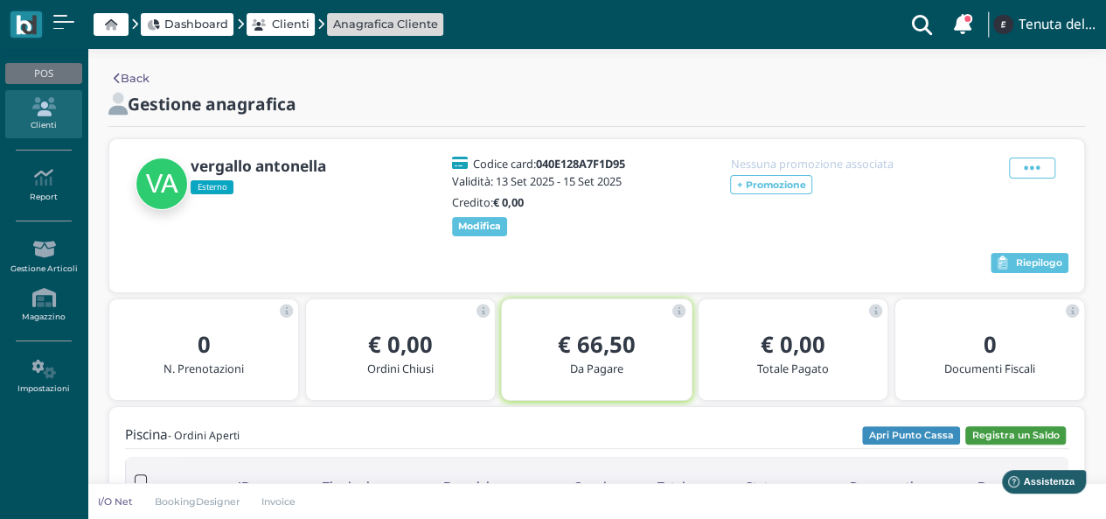
click at [999, 436] on button "Registra un Saldo" at bounding box center [1015, 435] width 101 height 19
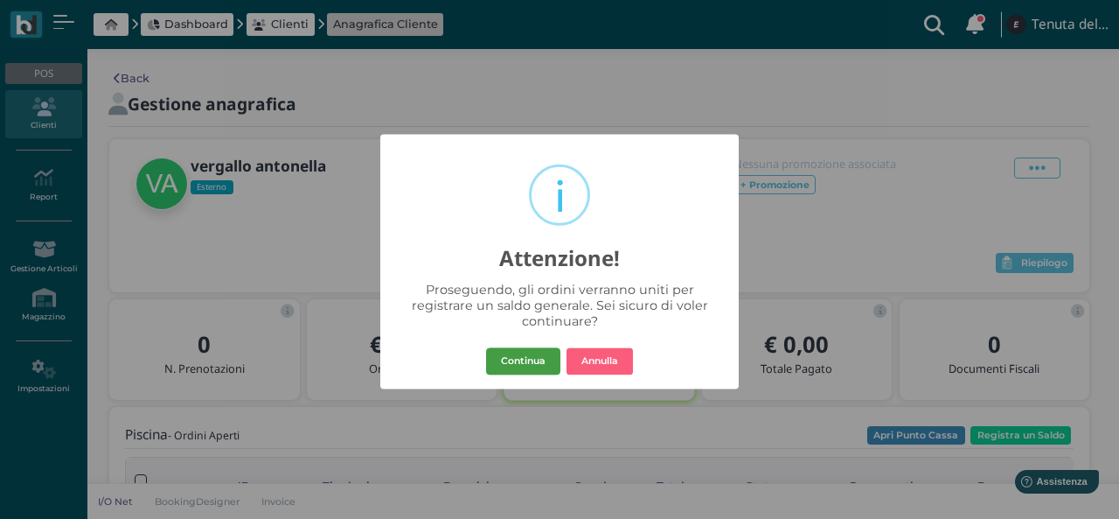
click at [522, 354] on button "Continua" at bounding box center [523, 361] width 74 height 28
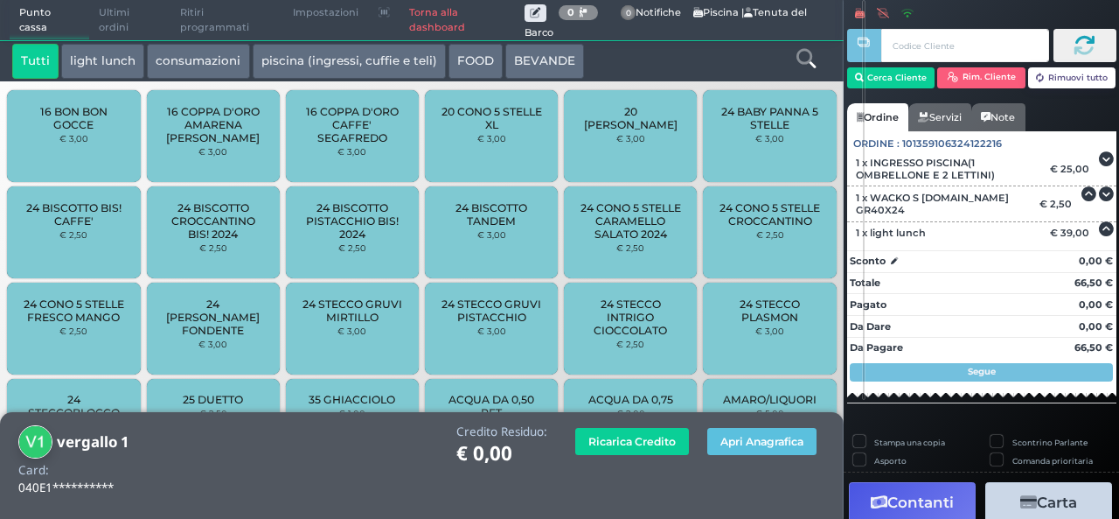
click at [929, 494] on button "Contanti" at bounding box center [912, 501] width 127 height 39
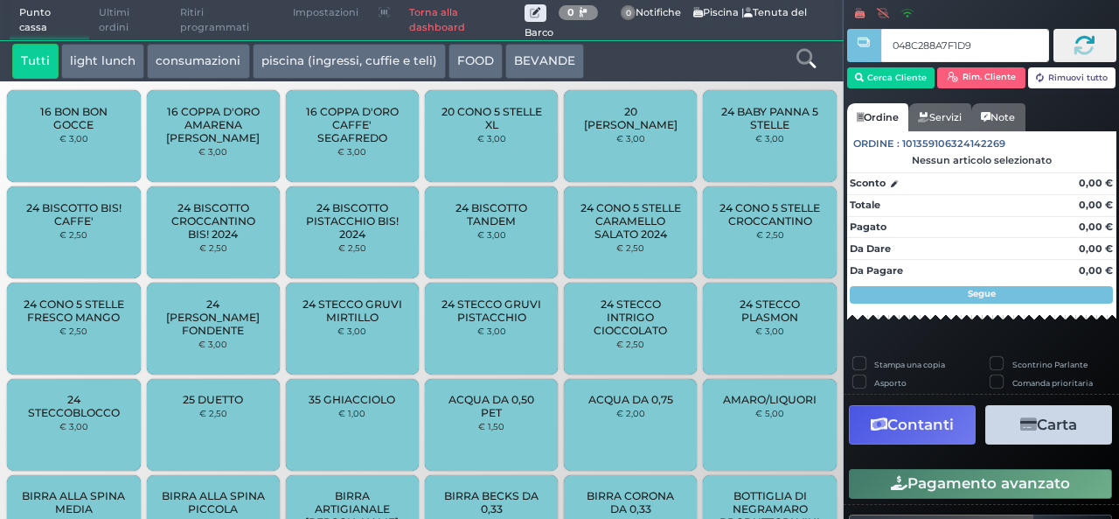
type input "048C288A7F1D90"
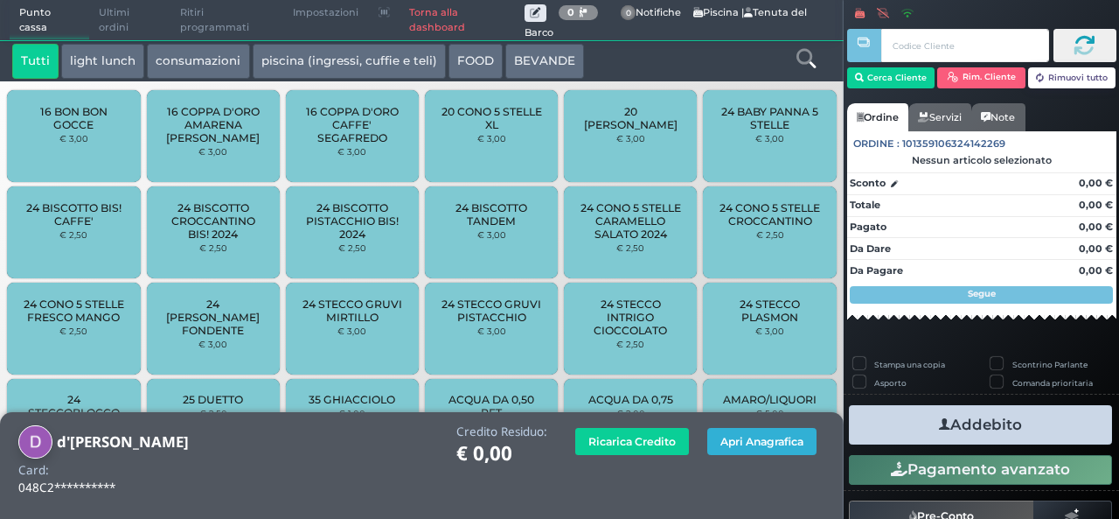
click at [737, 443] on button "Apri Anagrafica" at bounding box center [761, 441] width 109 height 27
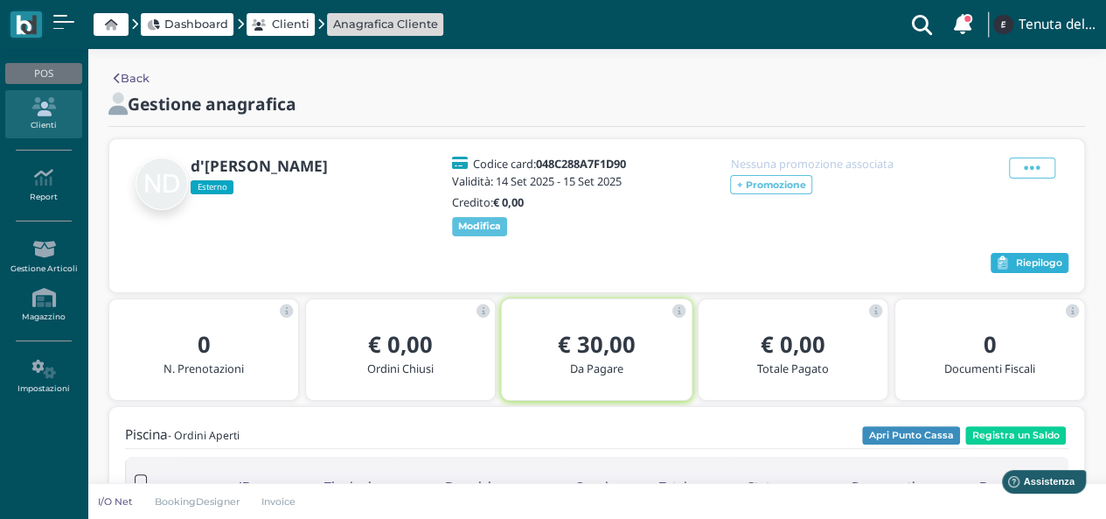
click at [1036, 266] on span "Riepilogo" at bounding box center [1039, 263] width 46 height 12
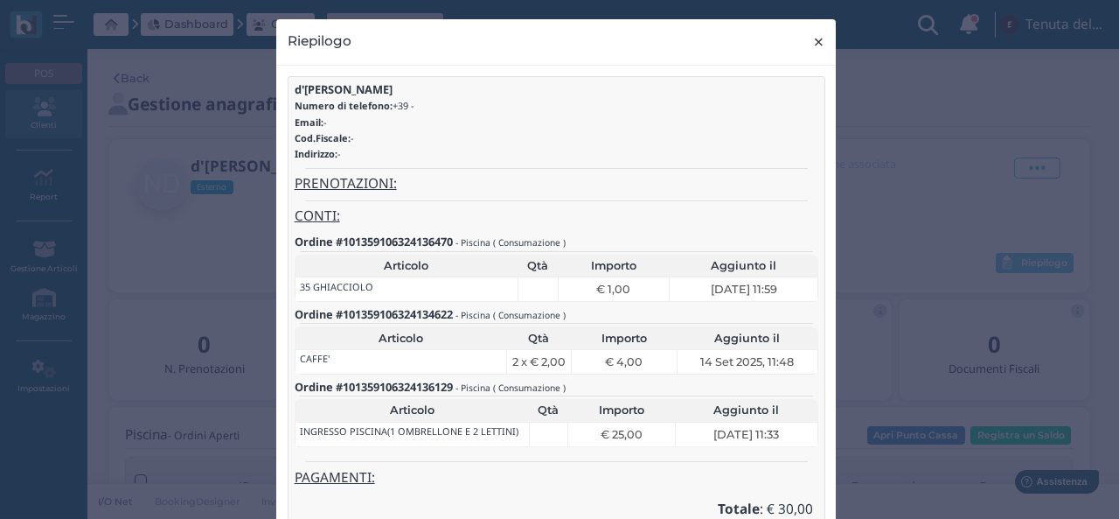
click at [812, 53] on span "×" at bounding box center [818, 42] width 13 height 23
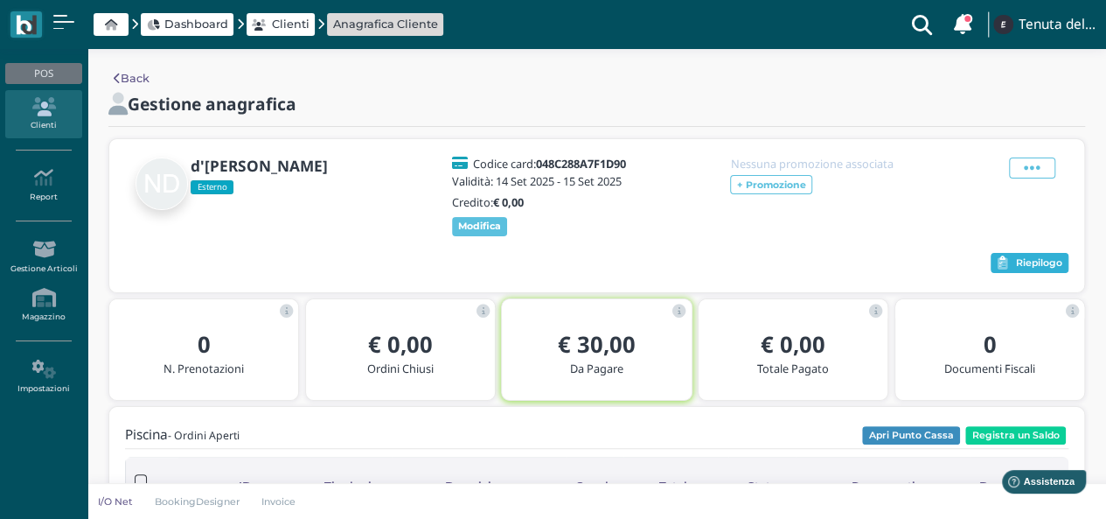
click at [1009, 266] on button "Riepilogo" at bounding box center [1030, 263] width 78 height 21
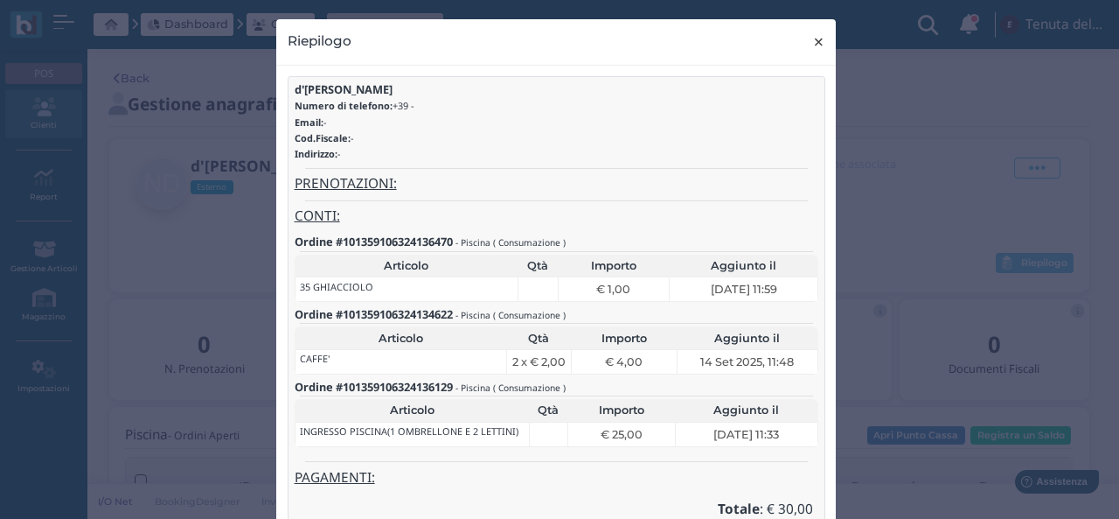
click at [803, 45] on button "× close" at bounding box center [819, 41] width 36 height 45
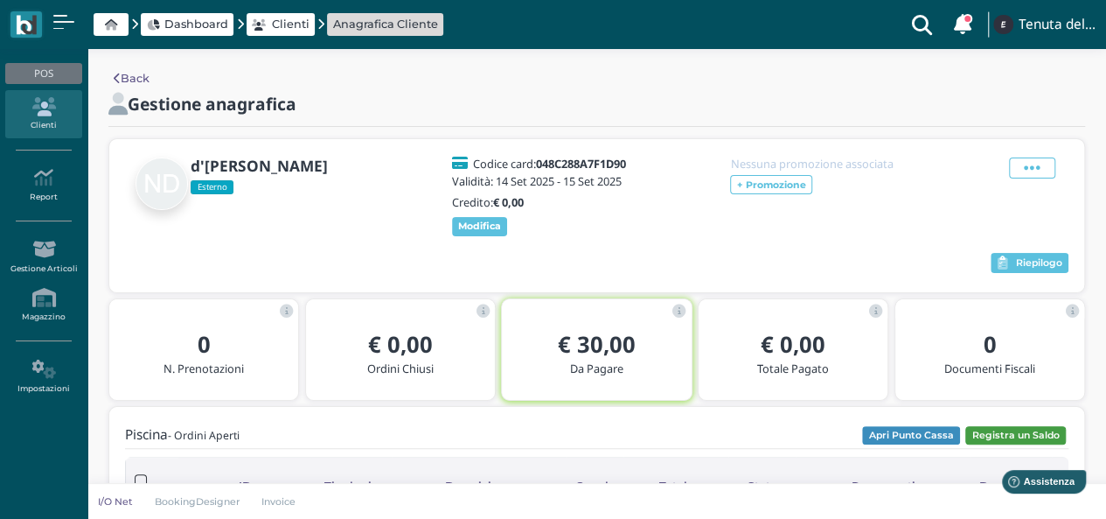
click at [1007, 436] on button "Registra un Saldo" at bounding box center [1015, 435] width 101 height 19
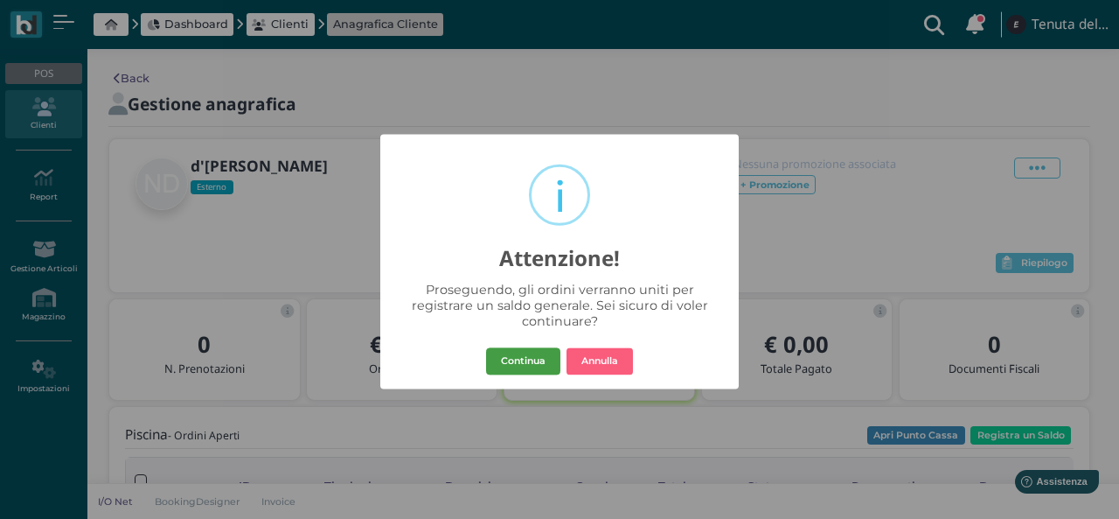
click at [507, 352] on button "Continua" at bounding box center [523, 361] width 74 height 28
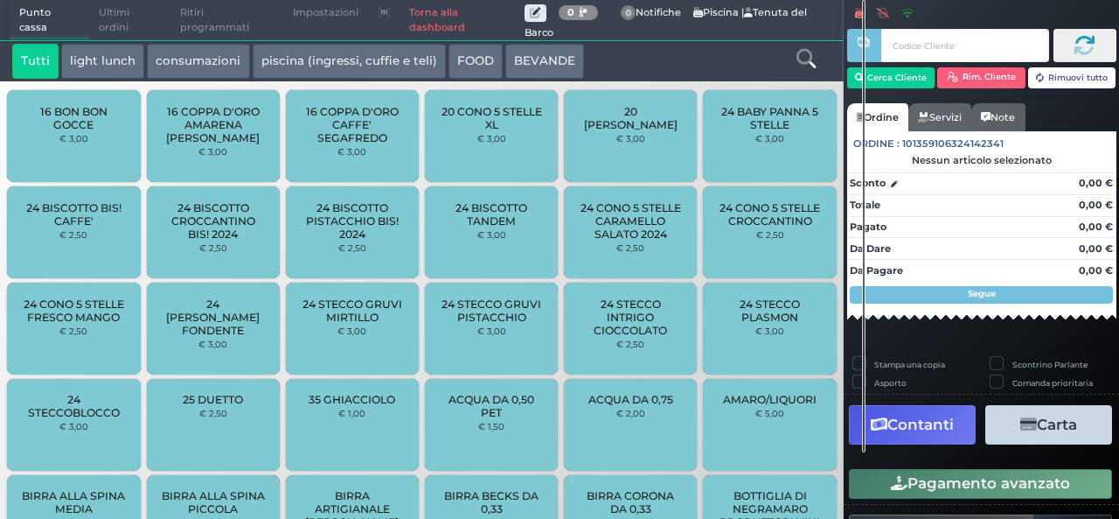
click at [834, 60] on div at bounding box center [806, 61] width 70 height 35
click at [804, 52] on icon at bounding box center [806, 58] width 19 height 19
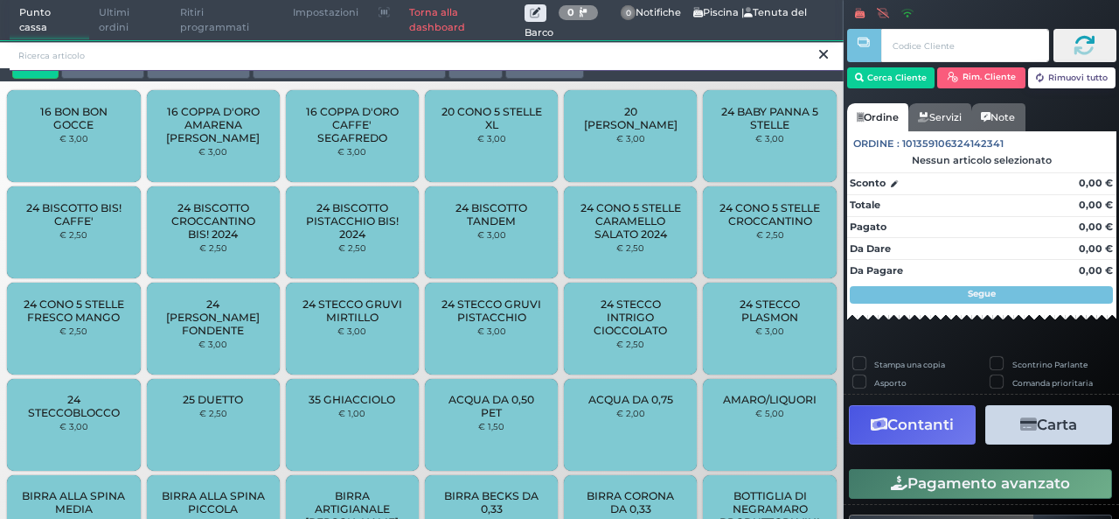
click at [519, 58] on input "search" at bounding box center [427, 55] width 834 height 31
type input "fanta"
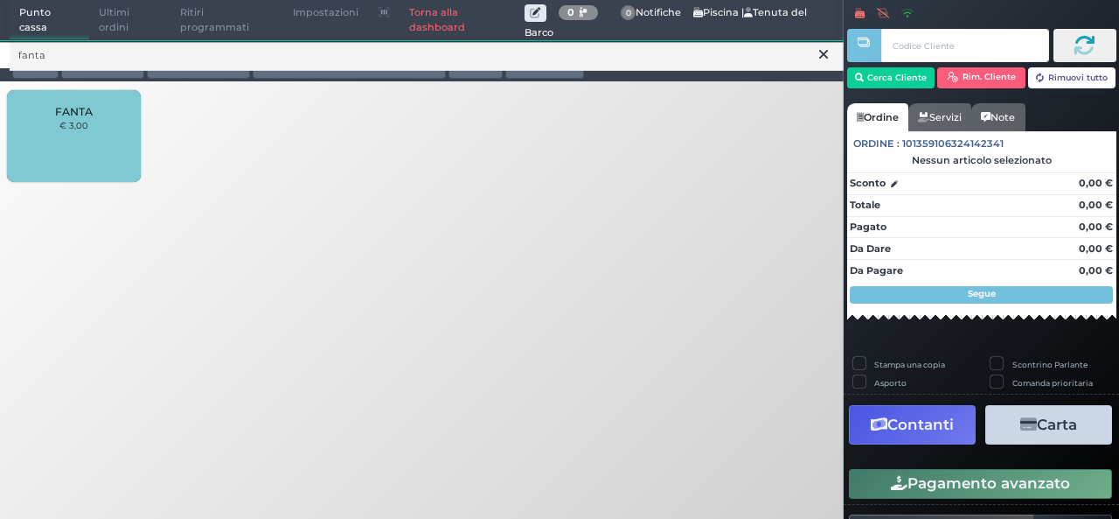
click at [819, 57] on icon at bounding box center [823, 53] width 9 height 17
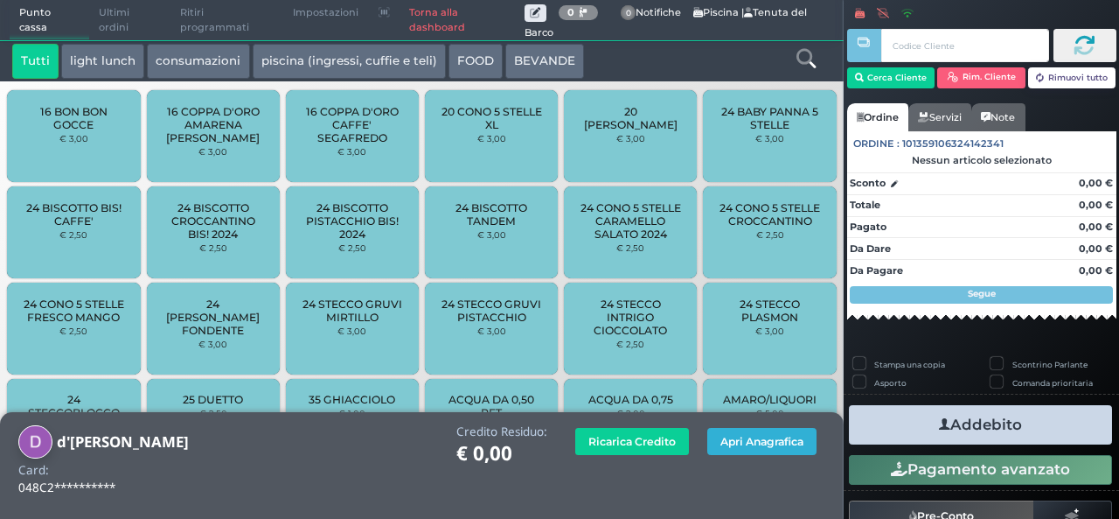
click at [761, 447] on button "Apri Anagrafica" at bounding box center [761, 441] width 109 height 27
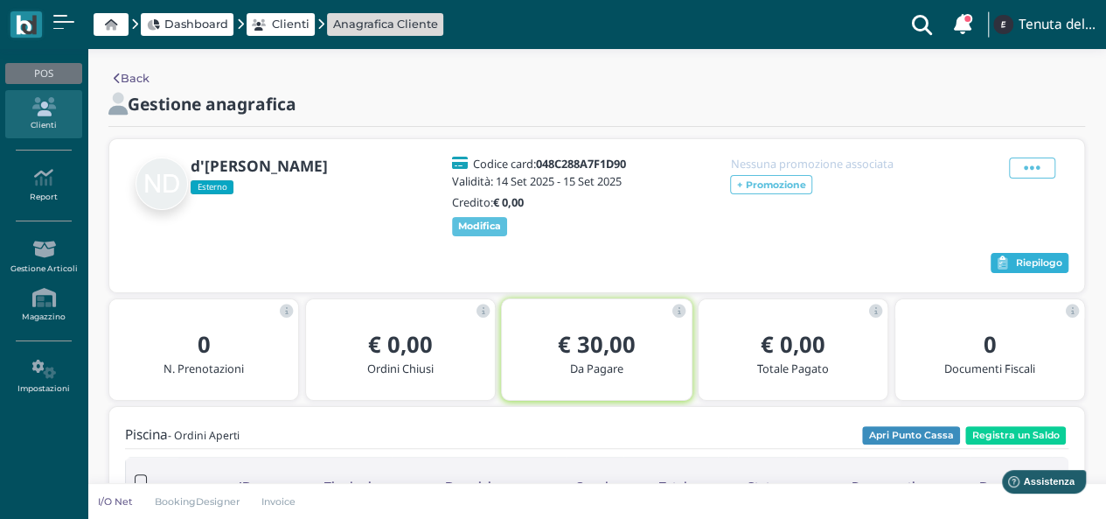
click at [1010, 254] on button "Riepilogo" at bounding box center [1030, 263] width 78 height 21
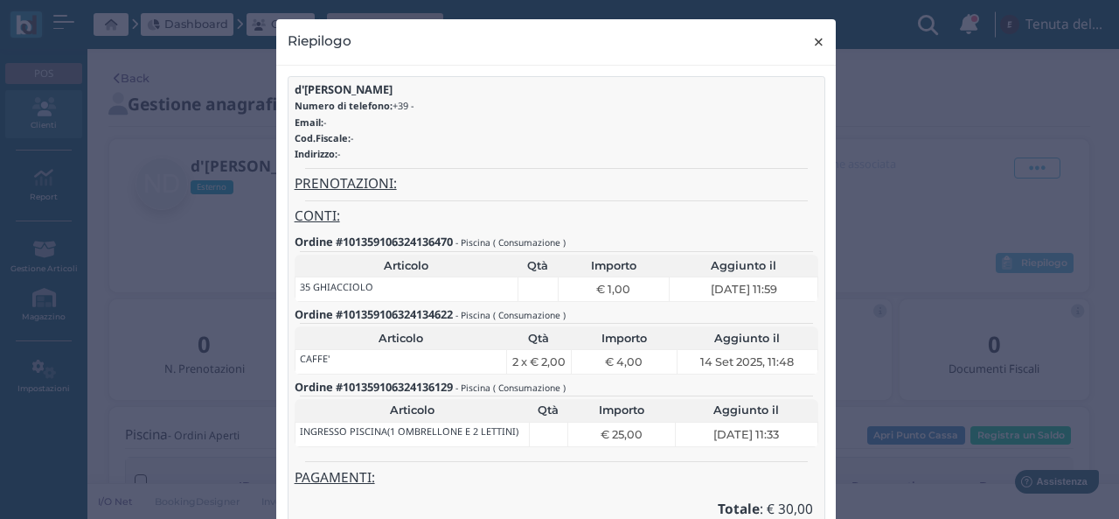
click at [804, 50] on button "× close" at bounding box center [819, 41] width 36 height 45
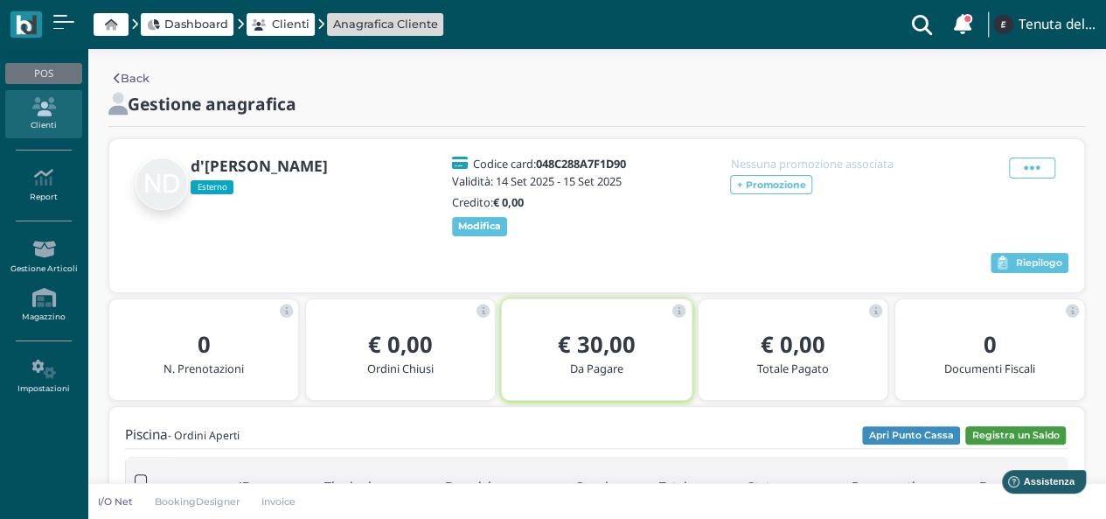
click at [992, 432] on button "Registra un Saldo" at bounding box center [1015, 435] width 101 height 19
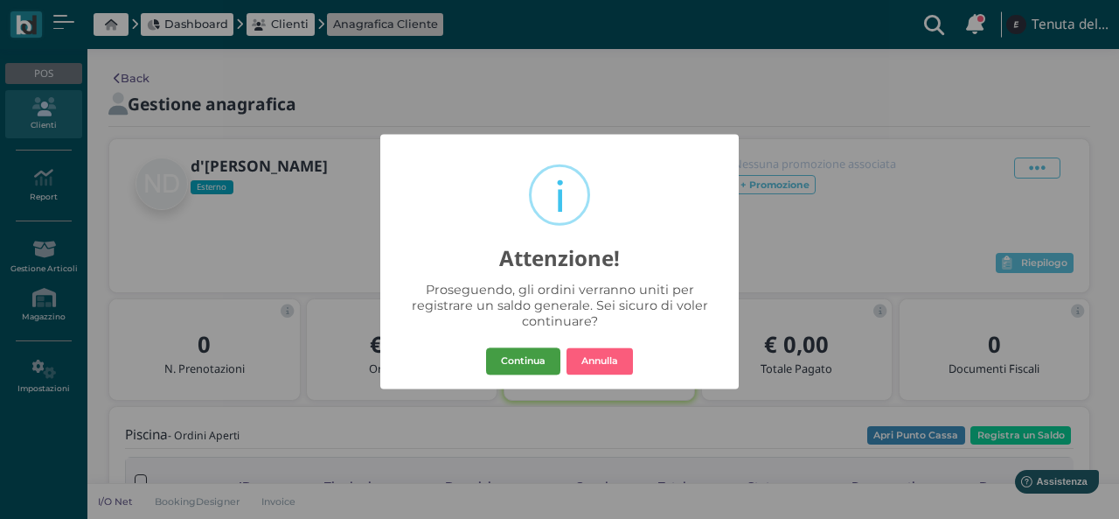
click at [523, 362] on button "Continua" at bounding box center [523, 361] width 74 height 28
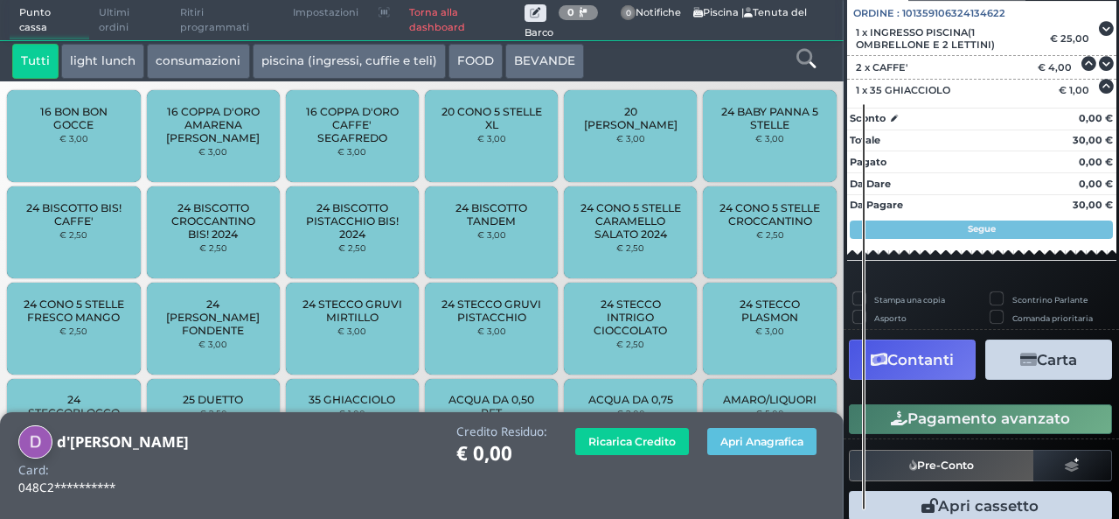
scroll to position [204, 0]
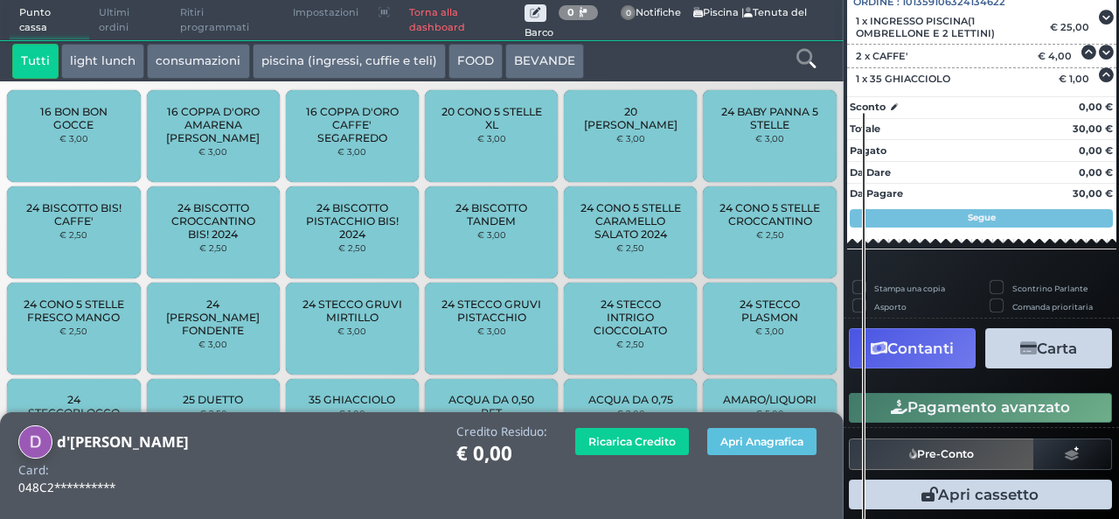
click at [1055, 349] on button "Carta" at bounding box center [1048, 347] width 127 height 39
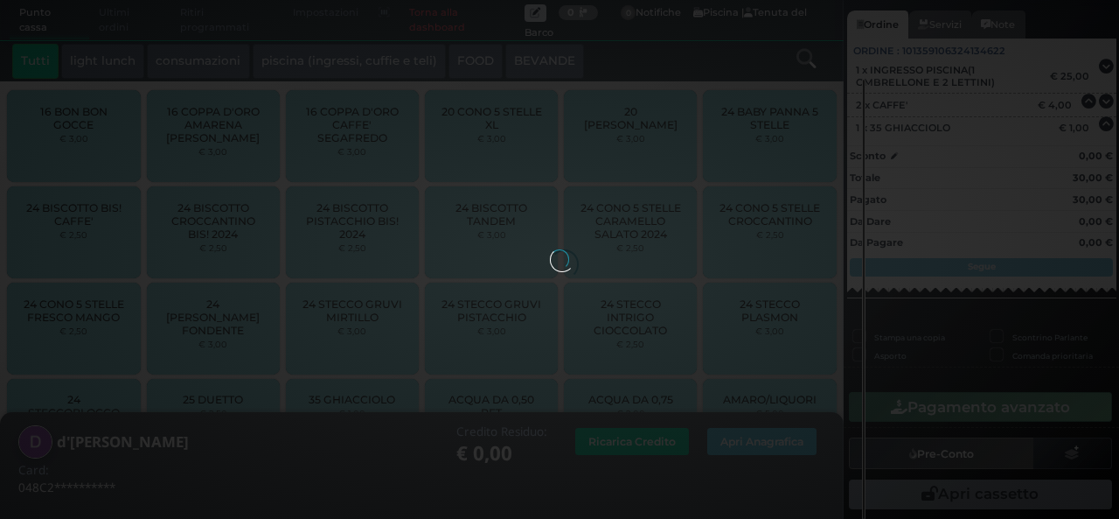
scroll to position [132, 0]
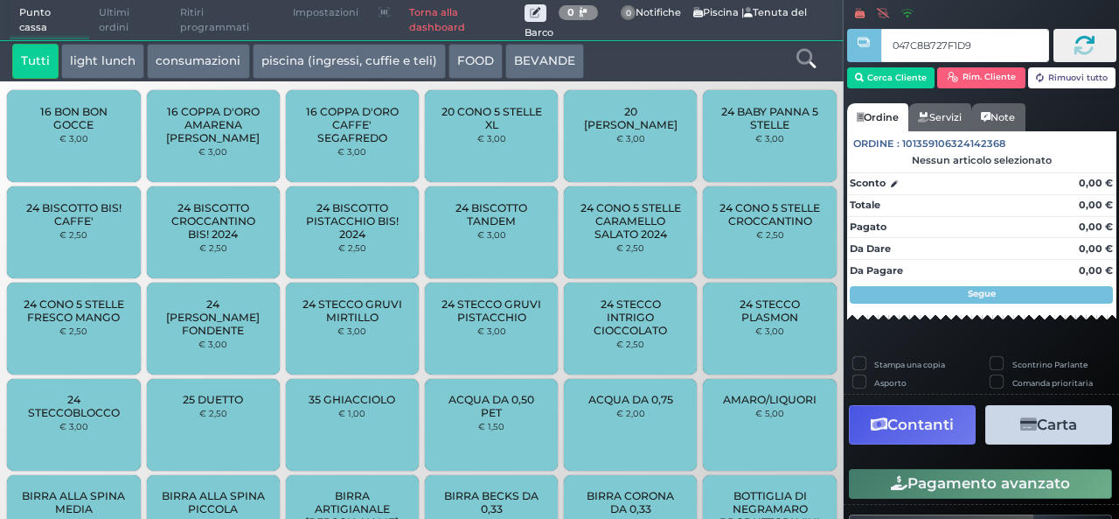
type input "047C8B727F1D90"
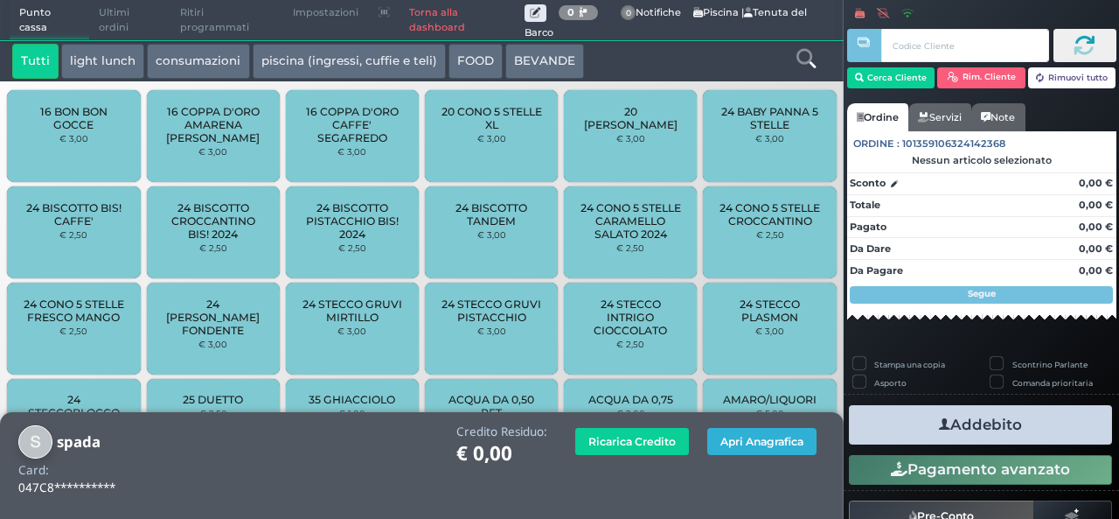
click at [782, 443] on button "Apri Anagrafica" at bounding box center [761, 441] width 109 height 27
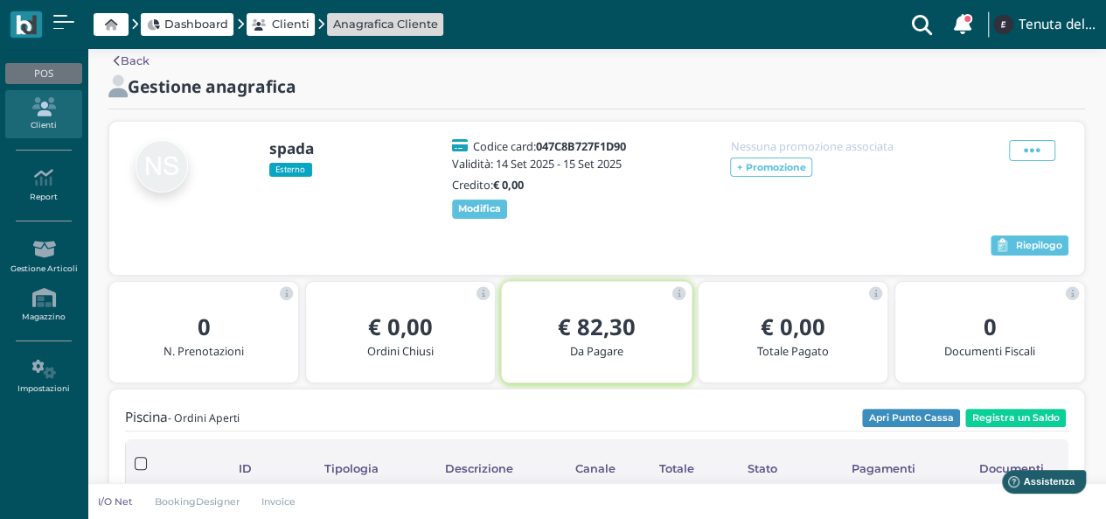
scroll to position [16, 0]
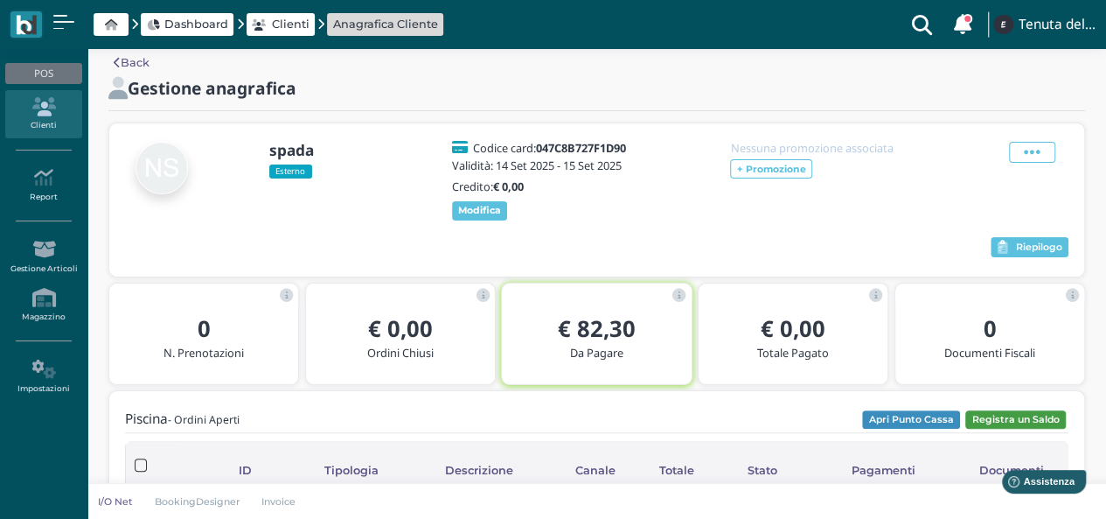
click at [1036, 415] on button "Registra un Saldo" at bounding box center [1015, 419] width 101 height 19
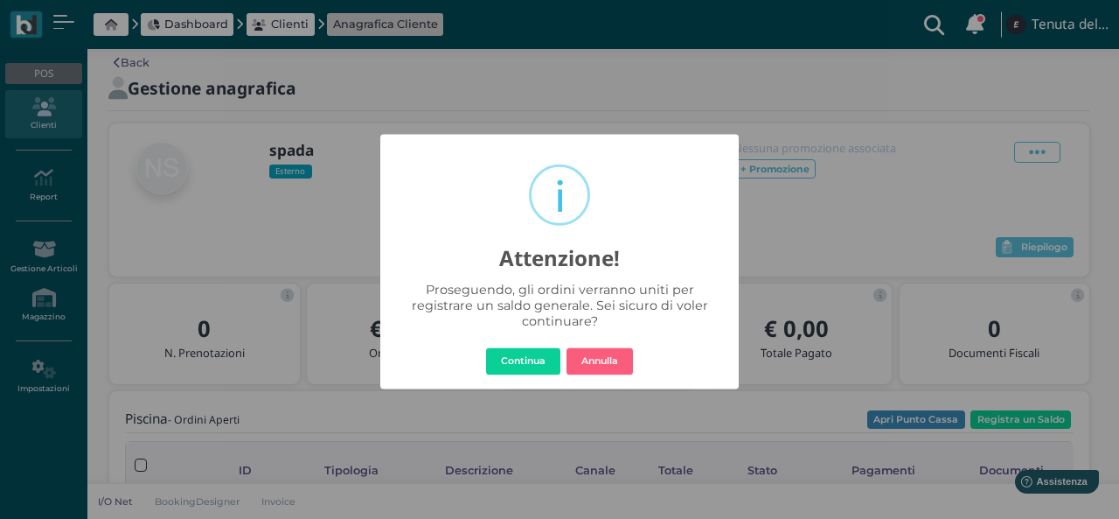
click at [535, 345] on div "× i Attenzione! Proseguendo, gli ordini verranno uniti per registrare un saldo …" at bounding box center [559, 261] width 359 height 255
click at [528, 359] on button "Continua" at bounding box center [523, 361] width 74 height 28
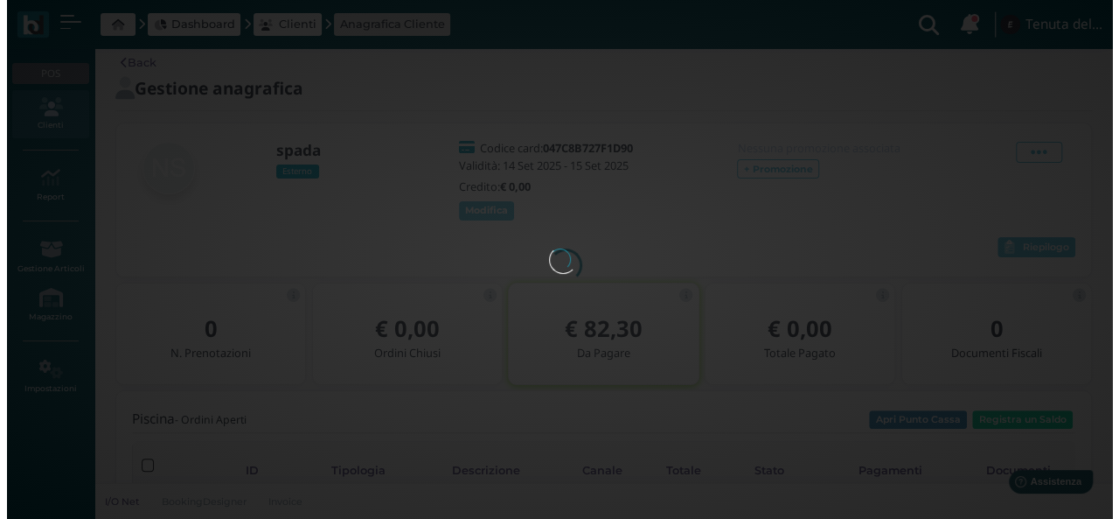
scroll to position [0, 0]
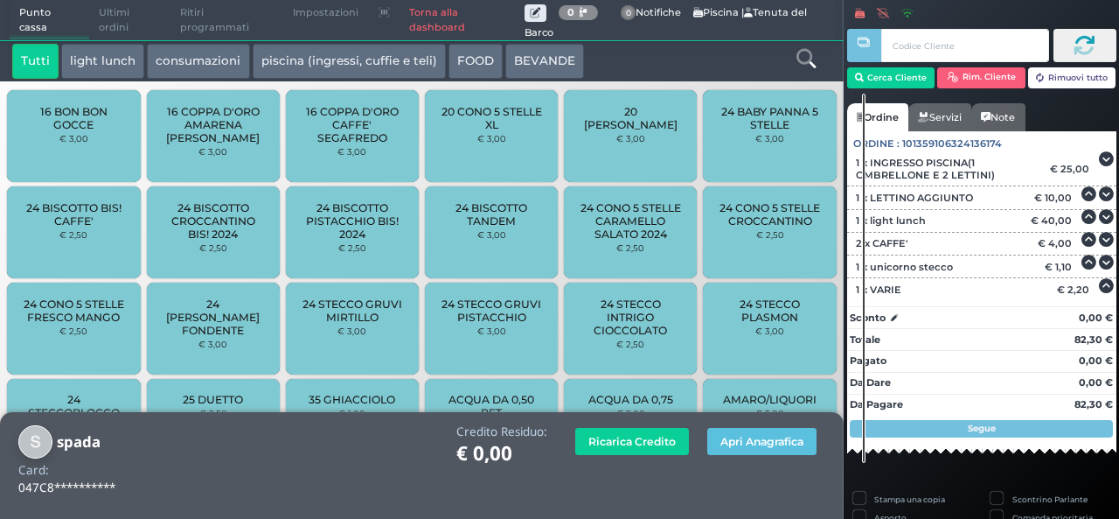
scroll to position [300, 0]
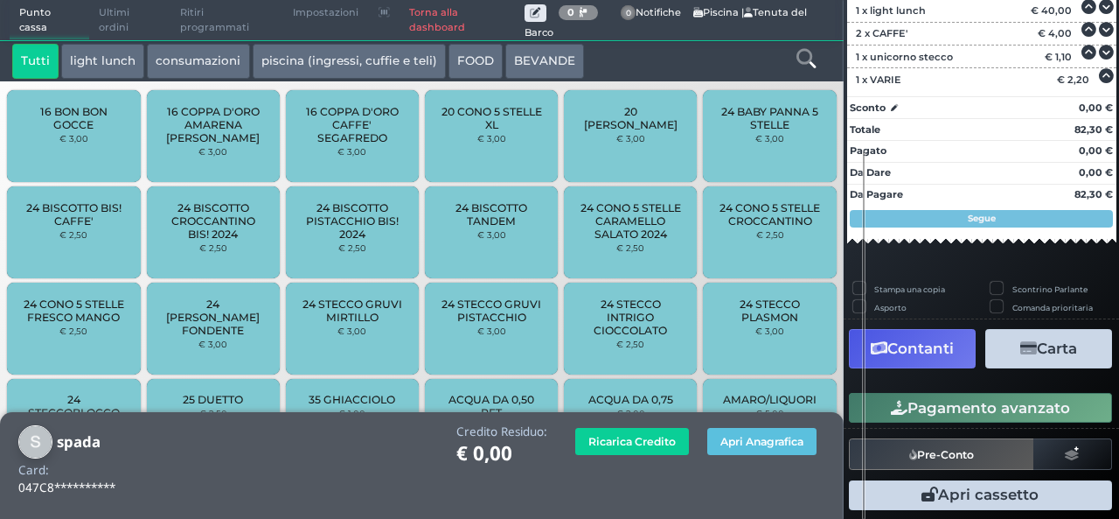
click at [886, 334] on button "Contanti" at bounding box center [912, 348] width 127 height 39
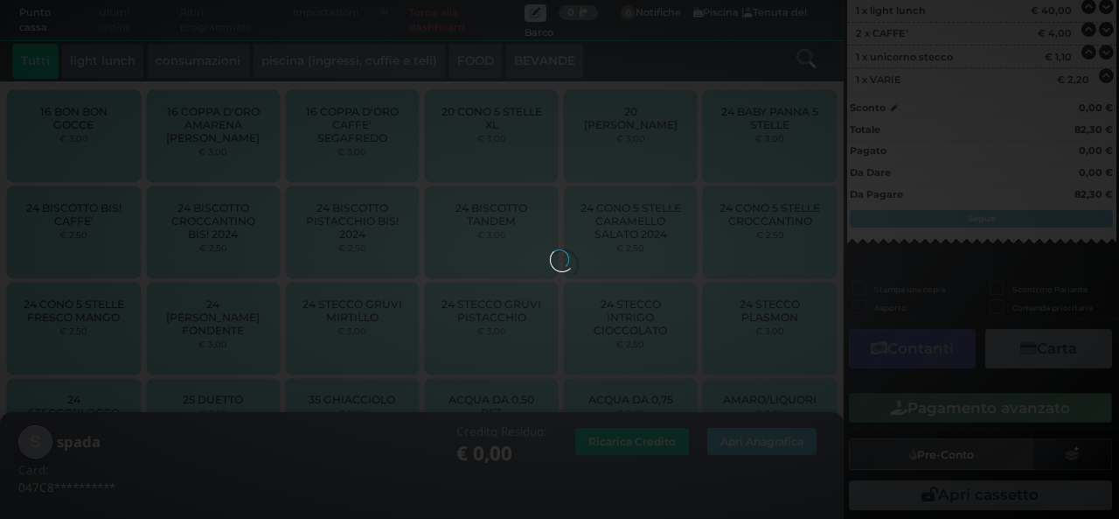
scroll to position [228, 0]
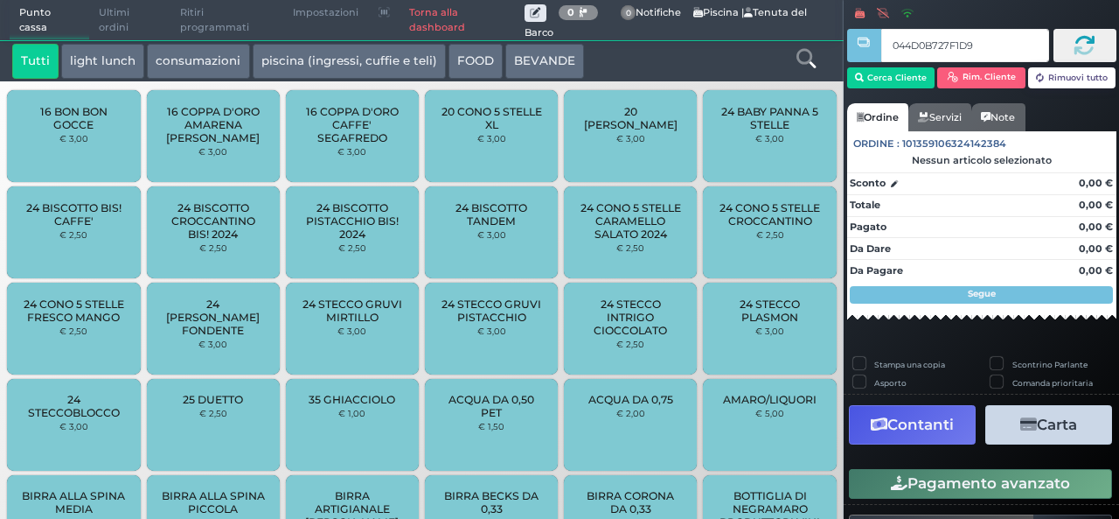
type input "044D0B727F1D94"
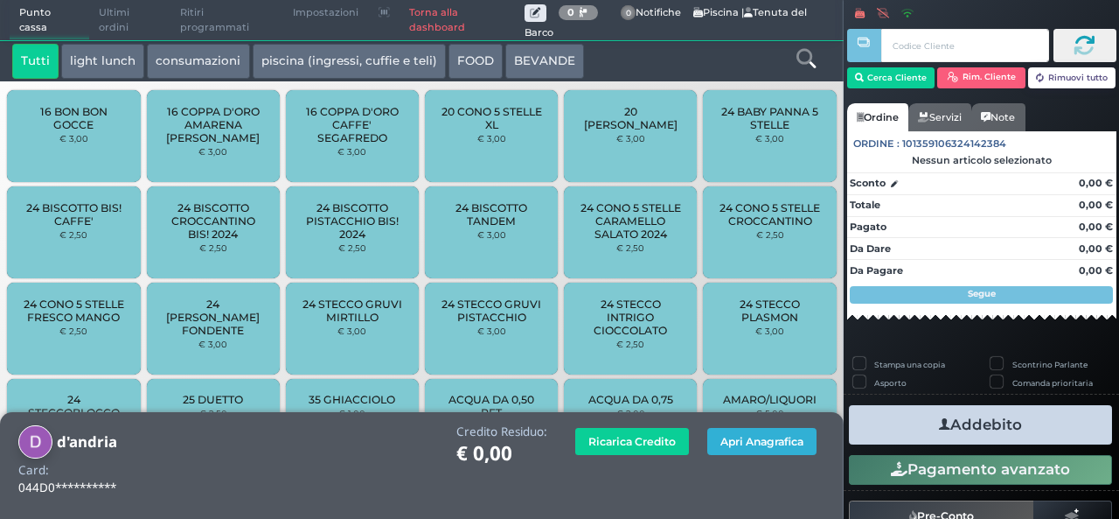
click at [743, 448] on button "Apri Anagrafica" at bounding box center [761, 441] width 109 height 27
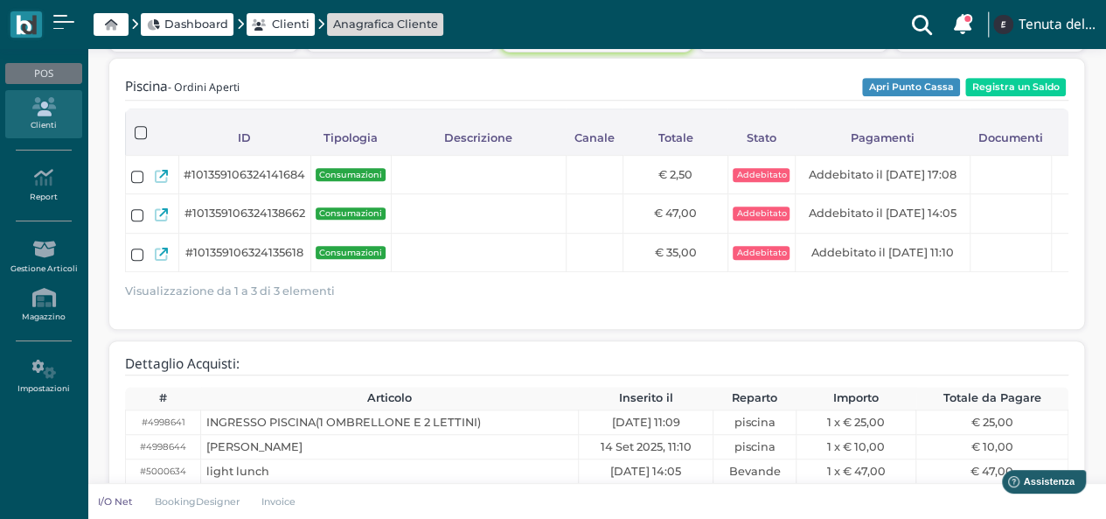
scroll to position [420, 0]
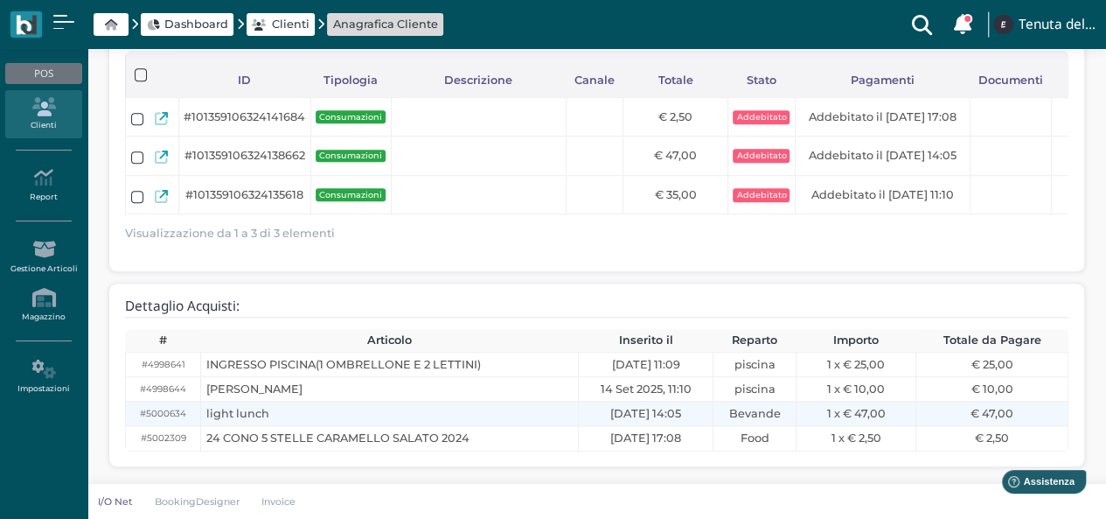
click at [843, 423] on td "1 x € 47,00" at bounding box center [856, 413] width 121 height 24
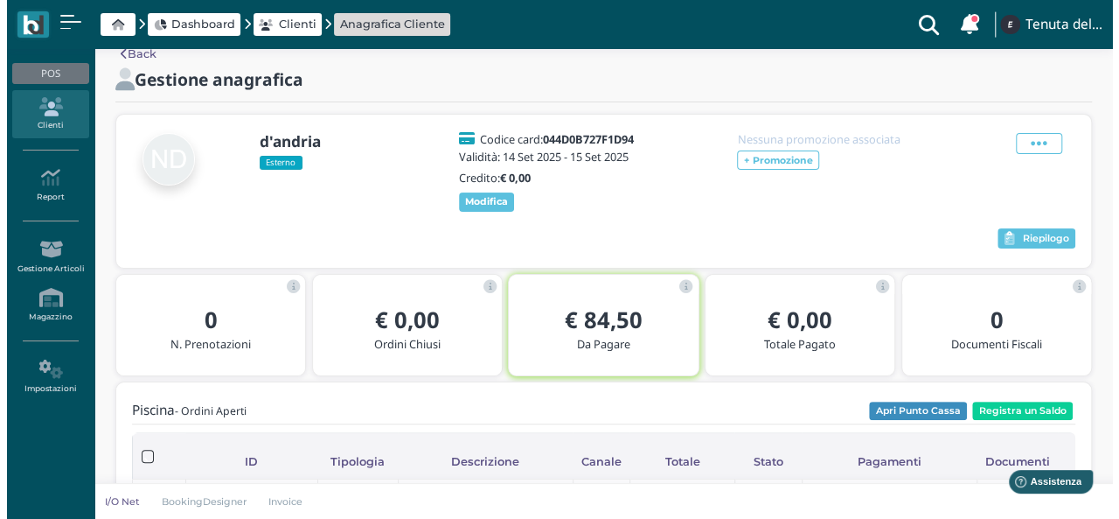
scroll to position [0, 0]
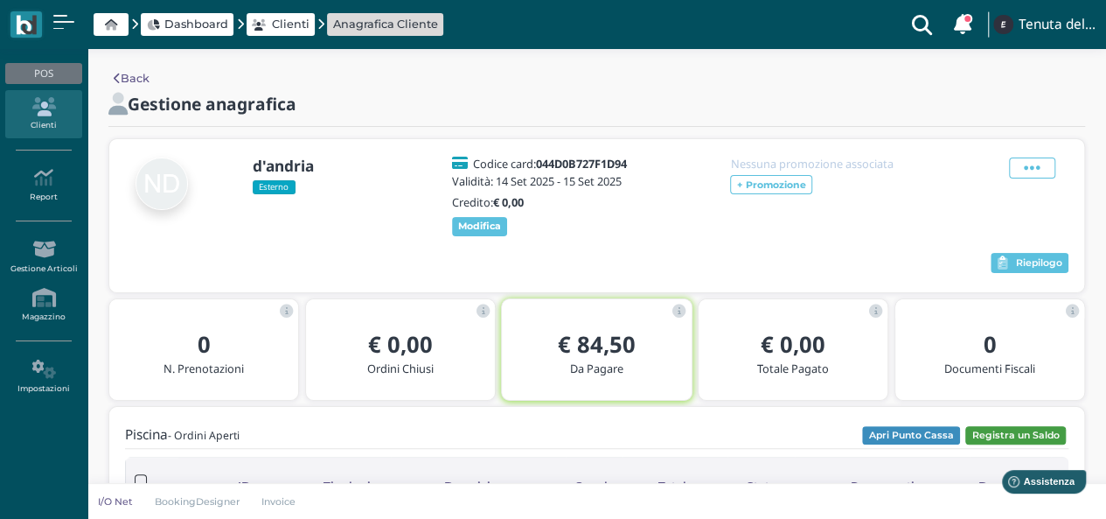
click at [1020, 439] on button "Registra un Saldo" at bounding box center [1015, 435] width 101 height 19
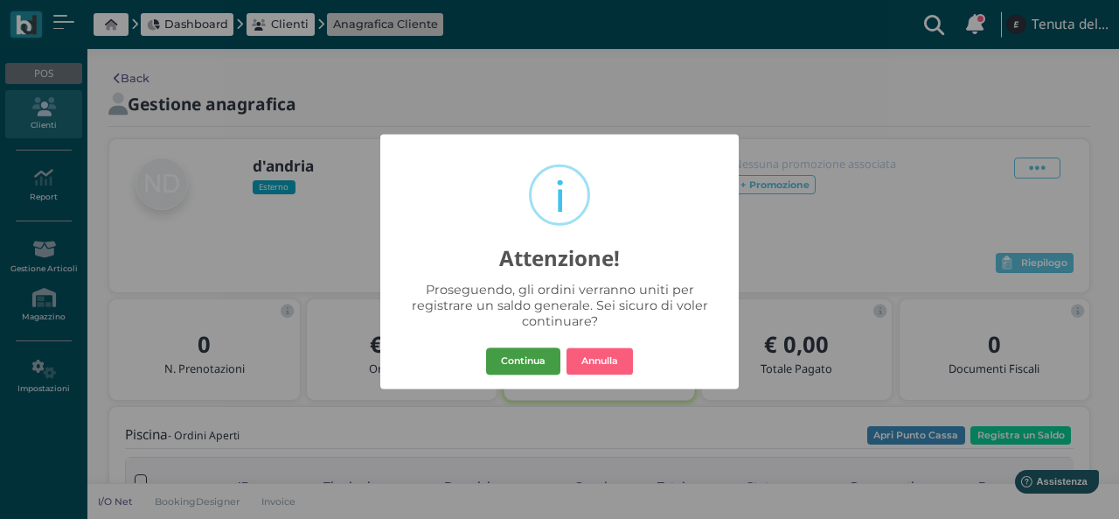
click at [519, 352] on button "Continua" at bounding box center [523, 361] width 74 height 28
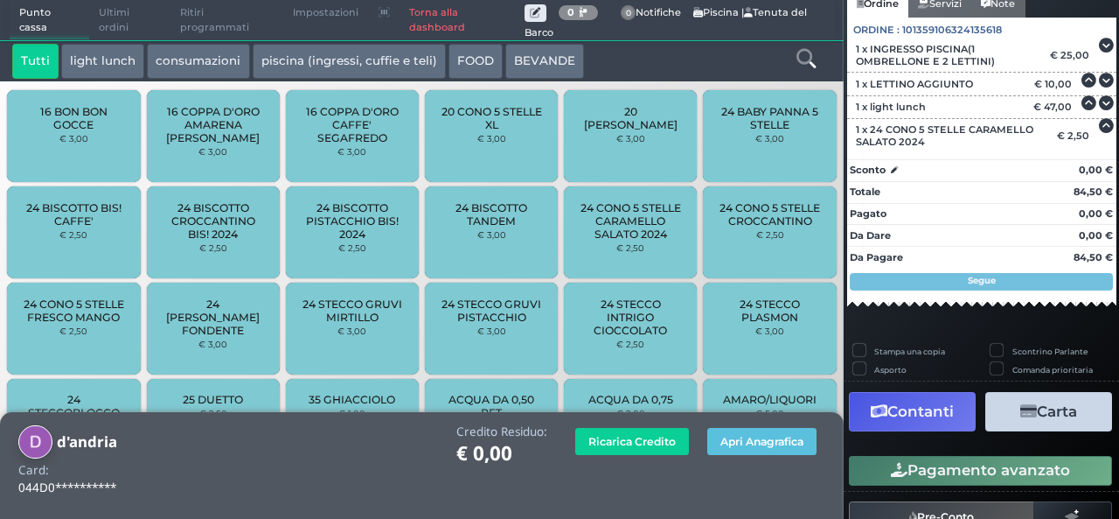
scroll to position [254, 0]
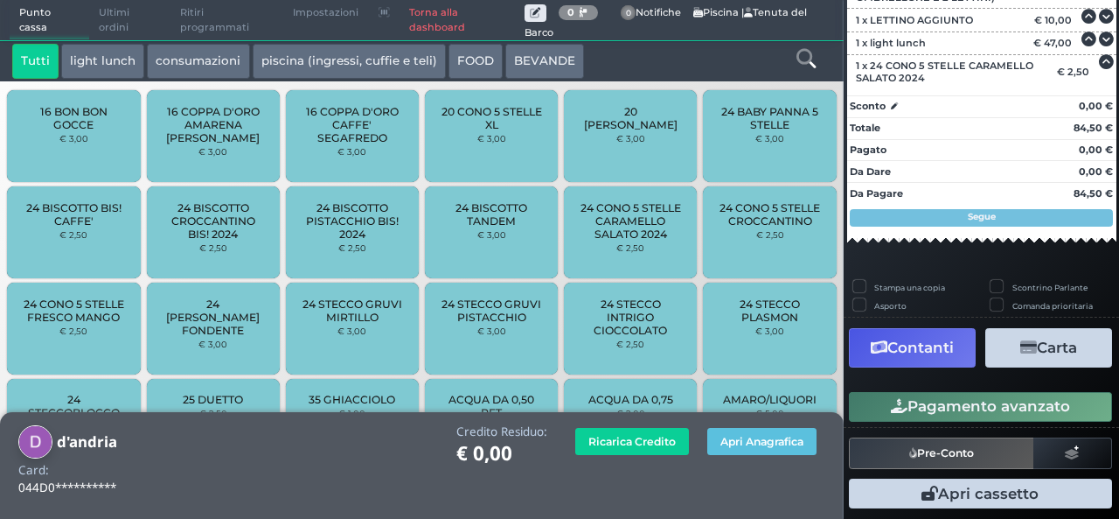
click at [1015, 354] on button "Carta" at bounding box center [1048, 347] width 127 height 39
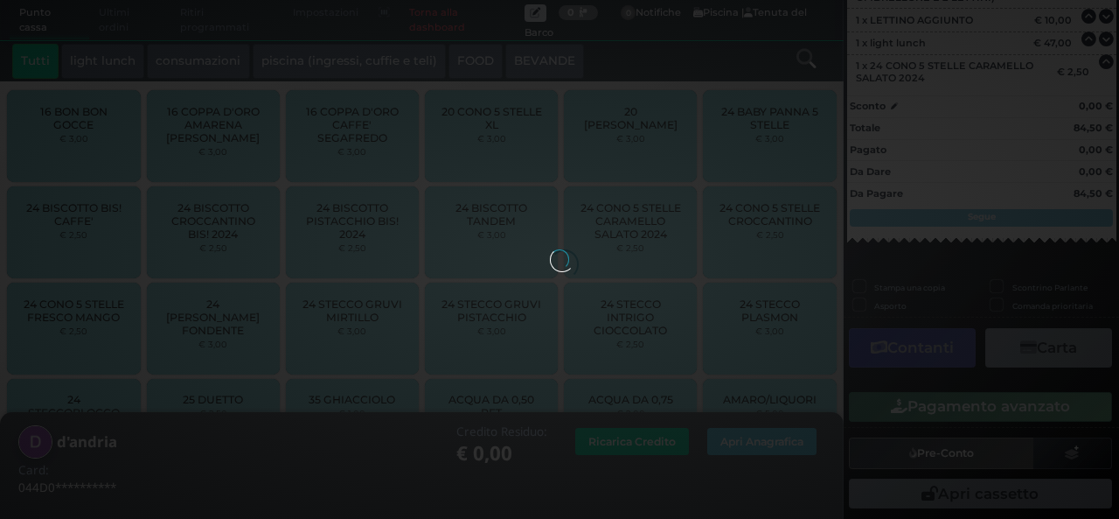
scroll to position [181, 0]
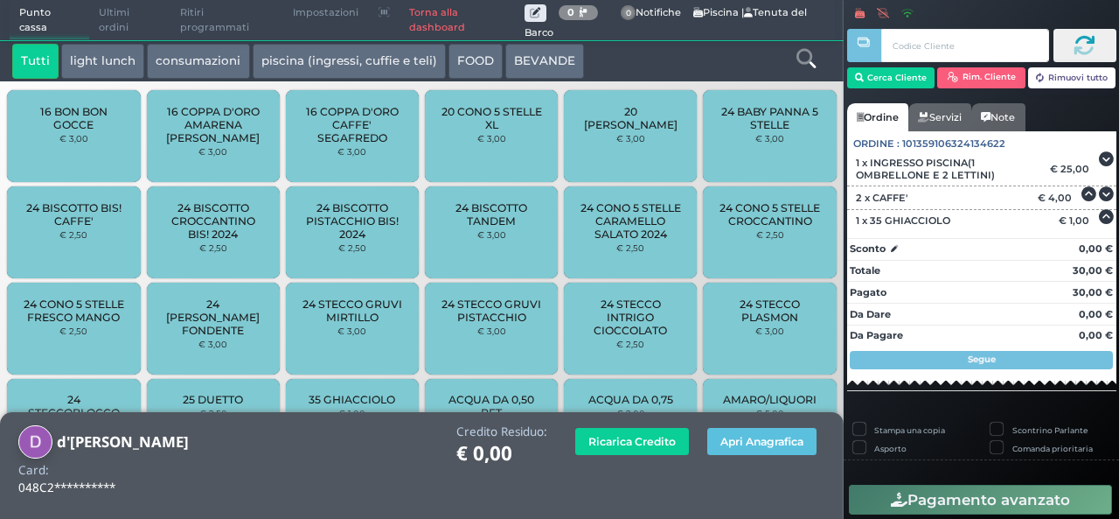
click at [657, 282] on div "24 STECCO INTRIGO CIOCCOLATO € 2,50" at bounding box center [630, 328] width 133 height 92
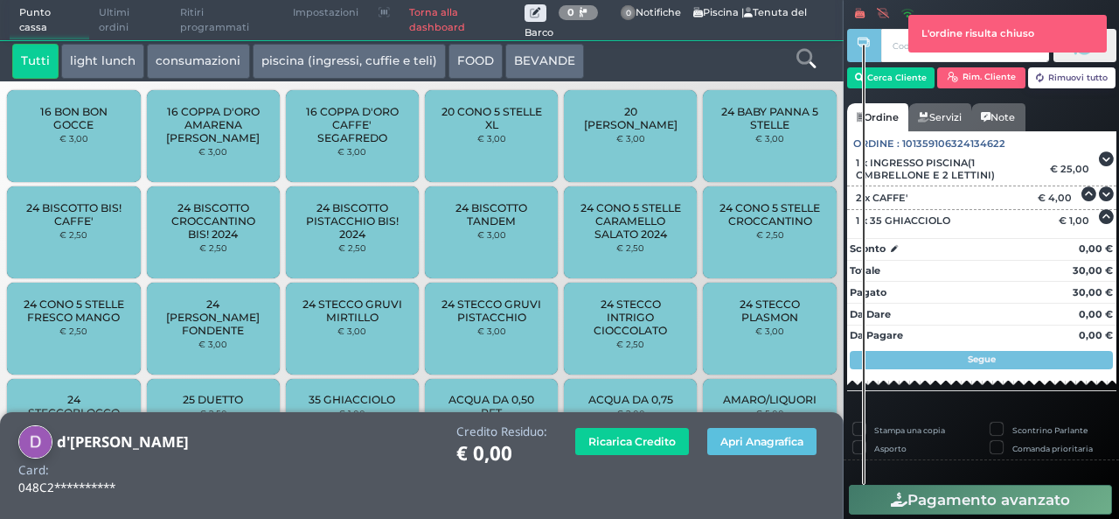
scroll to position [132, 0]
